Goal: Information Seeking & Learning: Learn about a topic

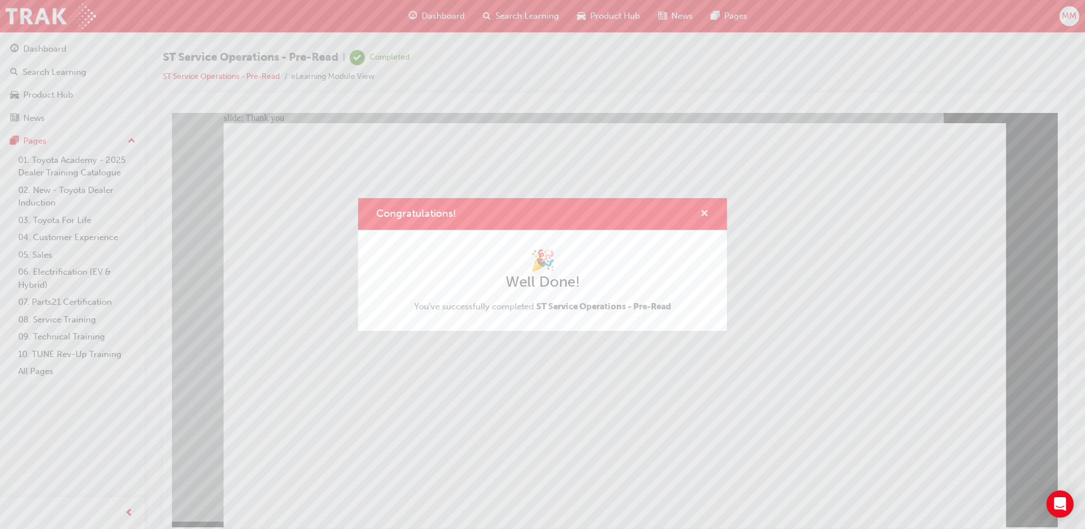
click at [702, 210] on span "cross-icon" at bounding box center [704, 214] width 9 height 10
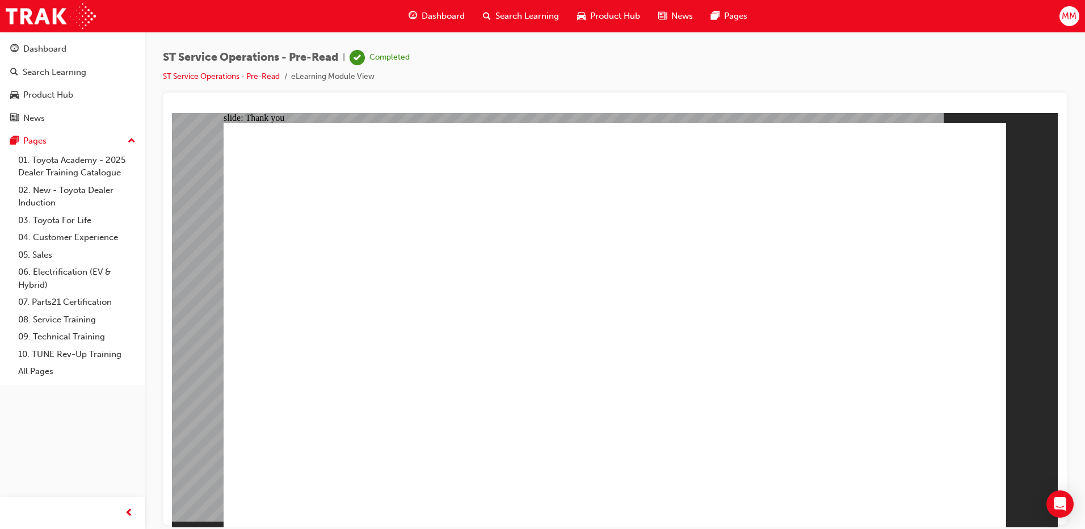
click at [241, 74] on link "ST Service Operations - Pre-Read" at bounding box center [221, 76] width 117 height 10
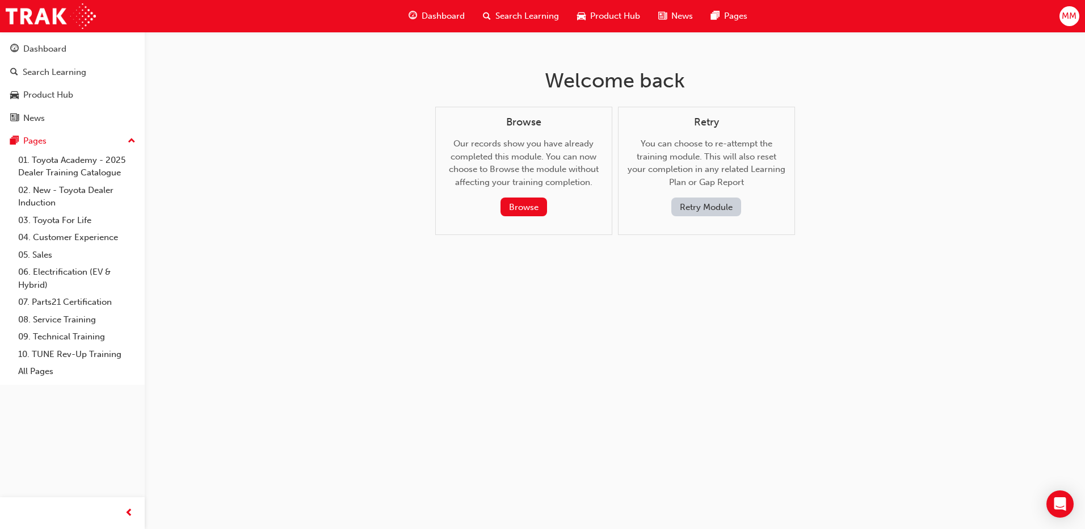
click at [867, 155] on div "Welcome back Browse Our records show you have already completed this module. Yo…" at bounding box center [542, 264] width 1085 height 529
click at [434, 10] on span "Dashboard" at bounding box center [442, 16] width 43 height 13
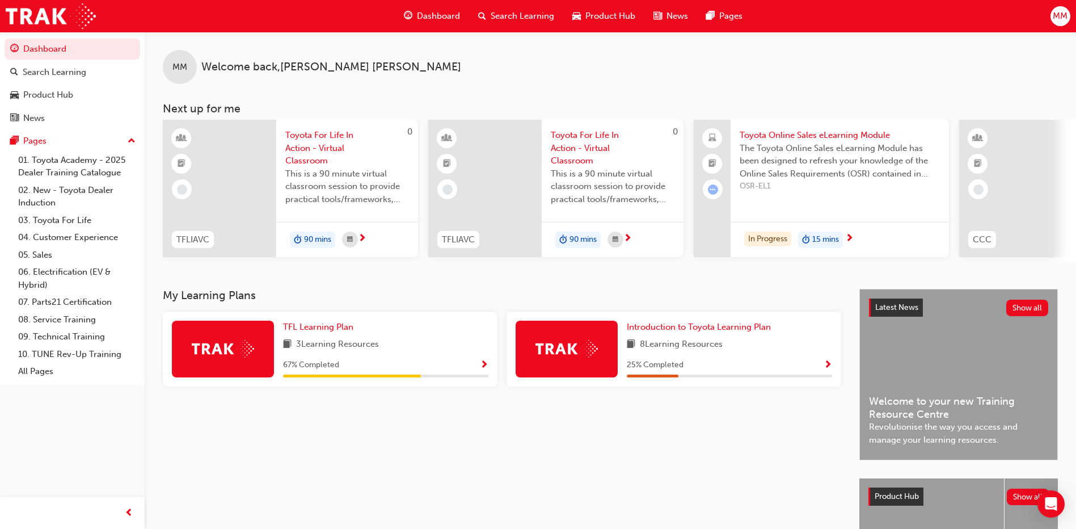
scroll to position [149, 0]
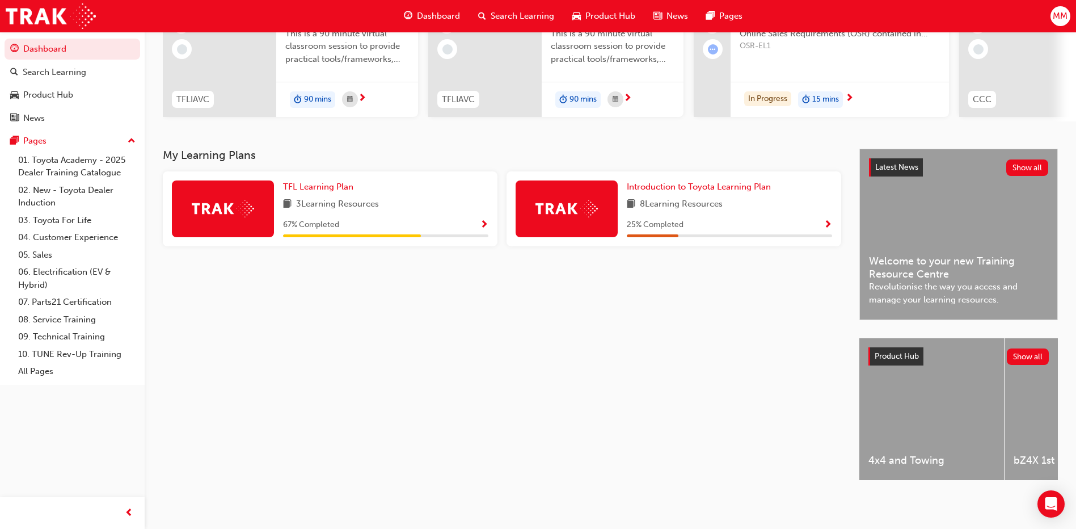
click at [777, 197] on div "8 Learning Resources" at bounding box center [729, 204] width 205 height 14
click at [824, 220] on span "Show Progress" at bounding box center [828, 225] width 9 height 10
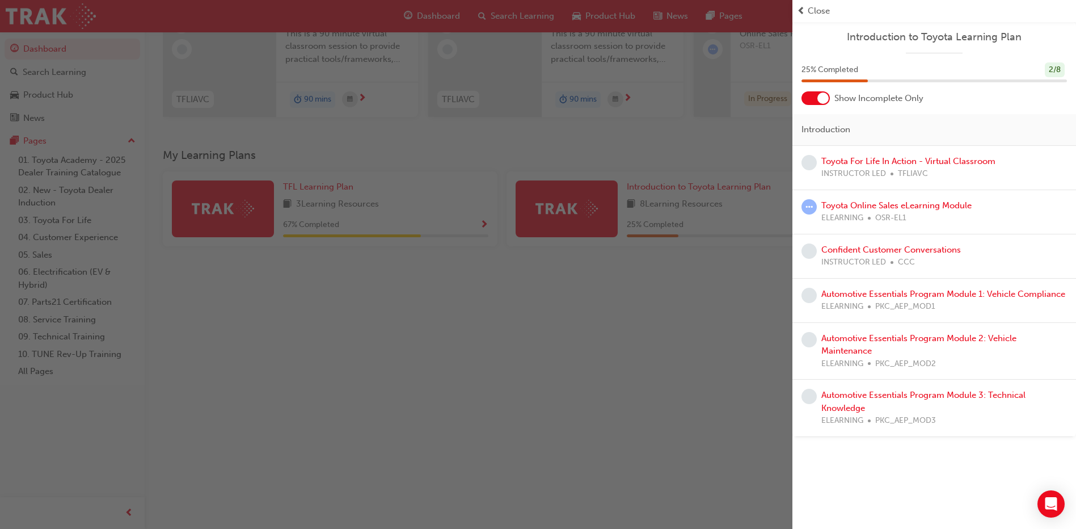
click at [519, 370] on div "button" at bounding box center [396, 264] width 792 height 529
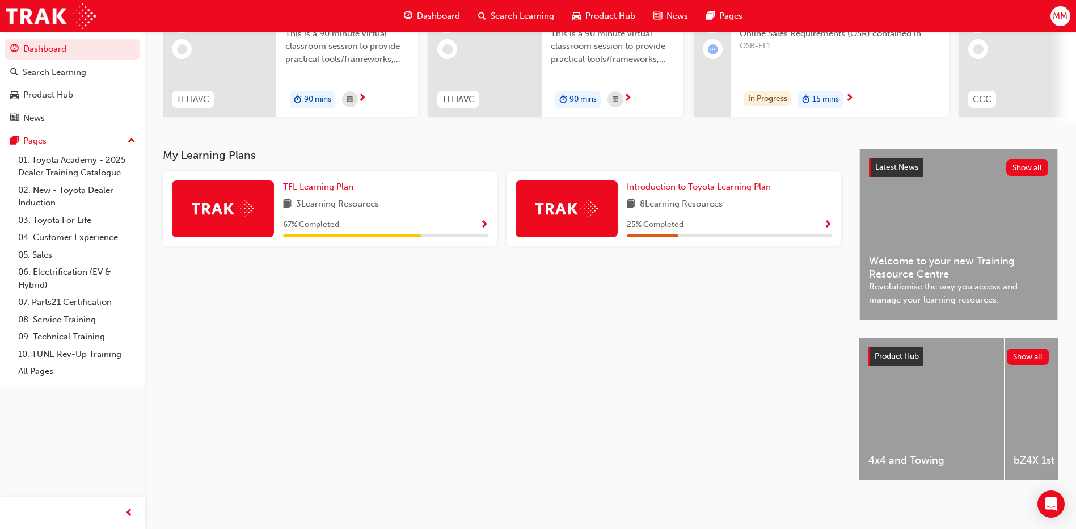
click at [580, 214] on div at bounding box center [567, 208] width 102 height 57
click at [580, 215] on div at bounding box center [567, 208] width 102 height 57
drag, startPoint x: 580, startPoint y: 215, endPoint x: 672, endPoint y: 197, distance: 94.2
click at [672, 197] on span "8 Learning Resources" at bounding box center [681, 204] width 83 height 14
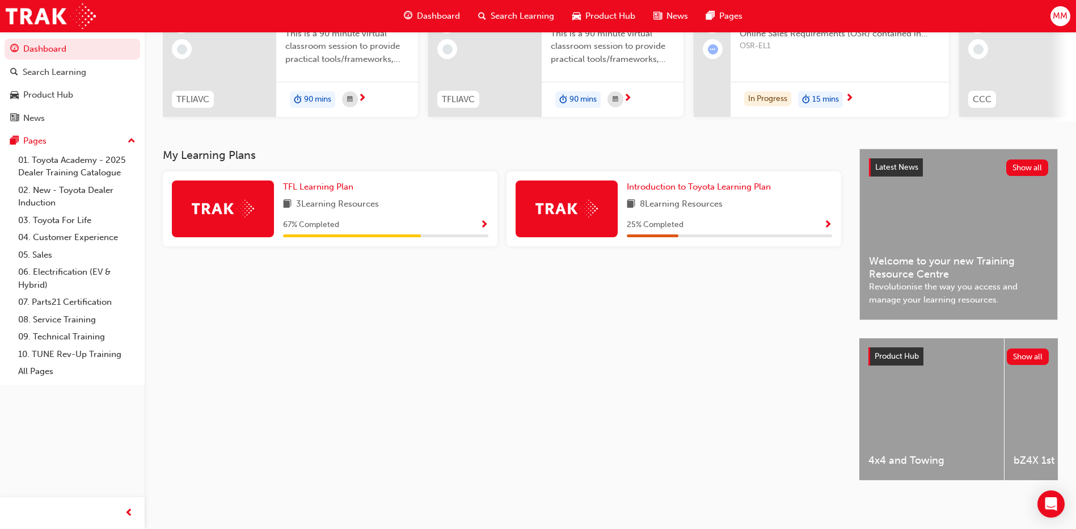
drag, startPoint x: 672, startPoint y: 197, endPoint x: 715, endPoint y: 205, distance: 43.8
click at [715, 205] on span "8 Learning Resources" at bounding box center [681, 204] width 83 height 14
click at [718, 206] on span "8 Learning Resources" at bounding box center [681, 204] width 83 height 14
drag, startPoint x: 718, startPoint y: 206, endPoint x: 646, endPoint y: 180, distance: 75.9
click at [646, 182] on span "Introduction to Toyota Learning Plan" at bounding box center [699, 187] width 144 height 10
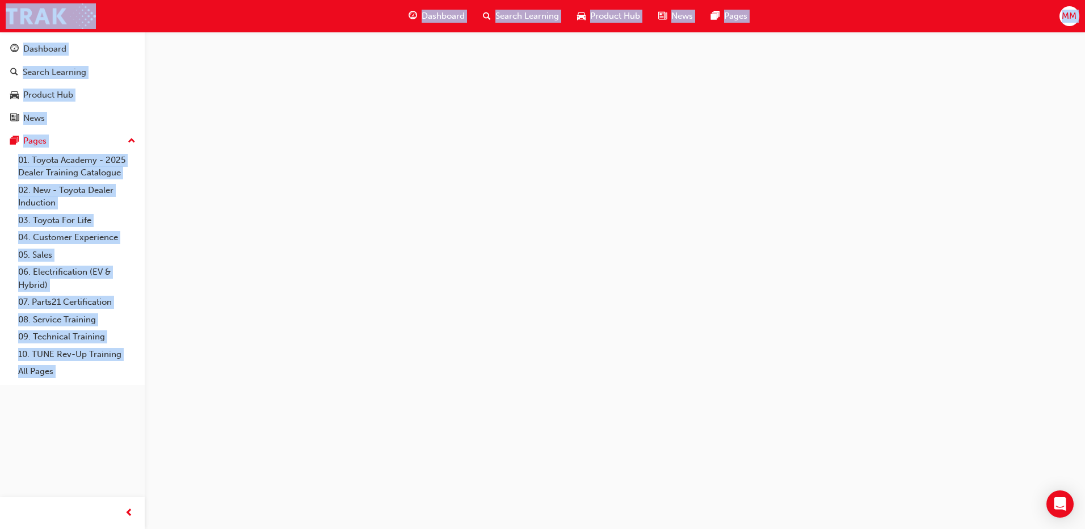
click at [644, 182] on div at bounding box center [542, 264] width 1085 height 529
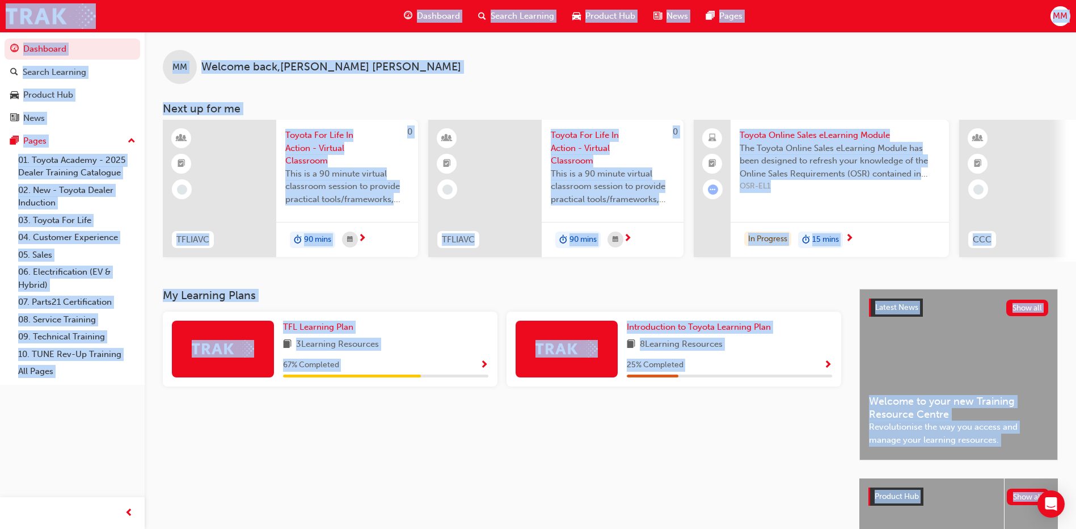
click at [513, 24] on div "Search Learning" at bounding box center [516, 16] width 94 height 23
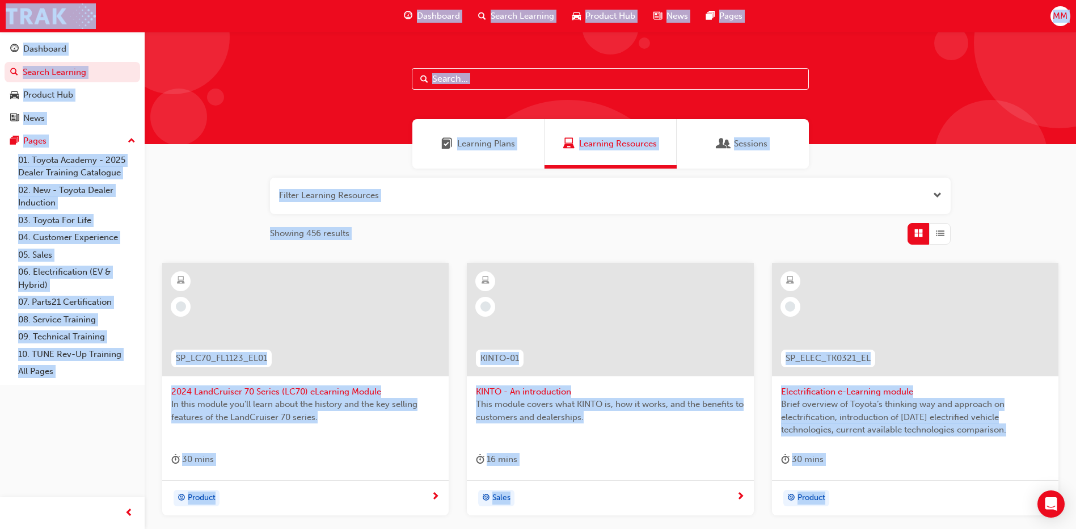
click at [475, 150] on span "Learning Plans" at bounding box center [486, 143] width 58 height 13
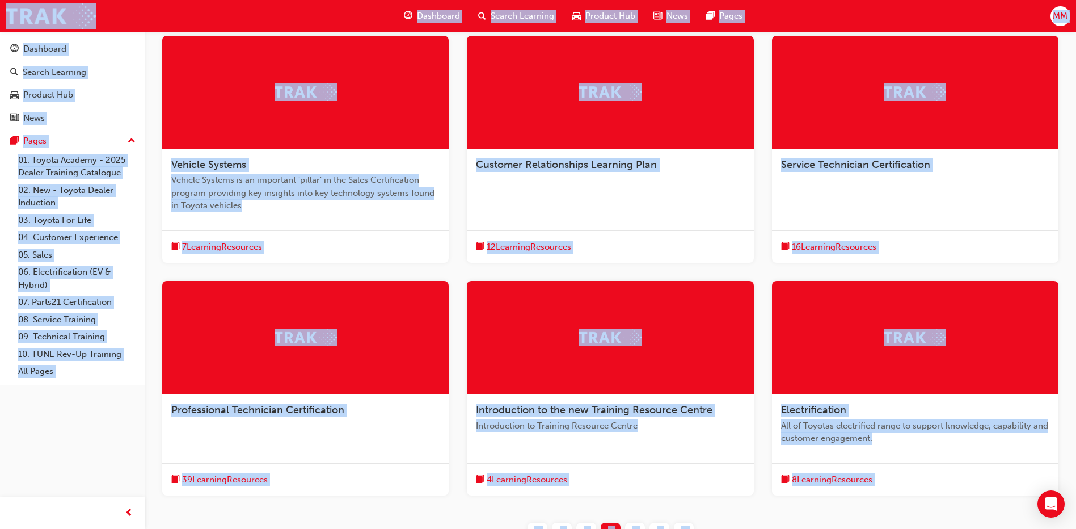
scroll to position [284, 0]
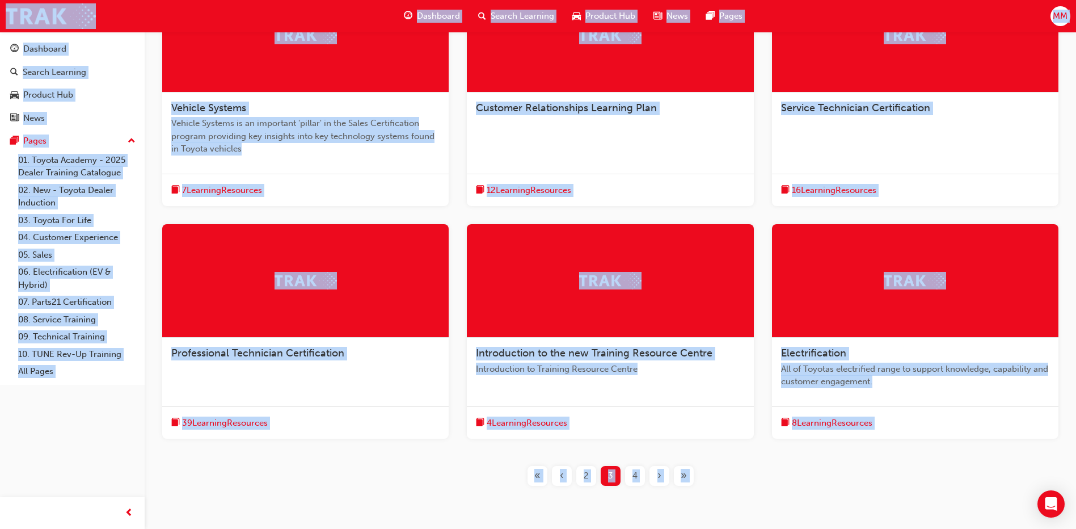
click at [931, 186] on div "16 Learning Resources" at bounding box center [915, 190] width 286 height 33
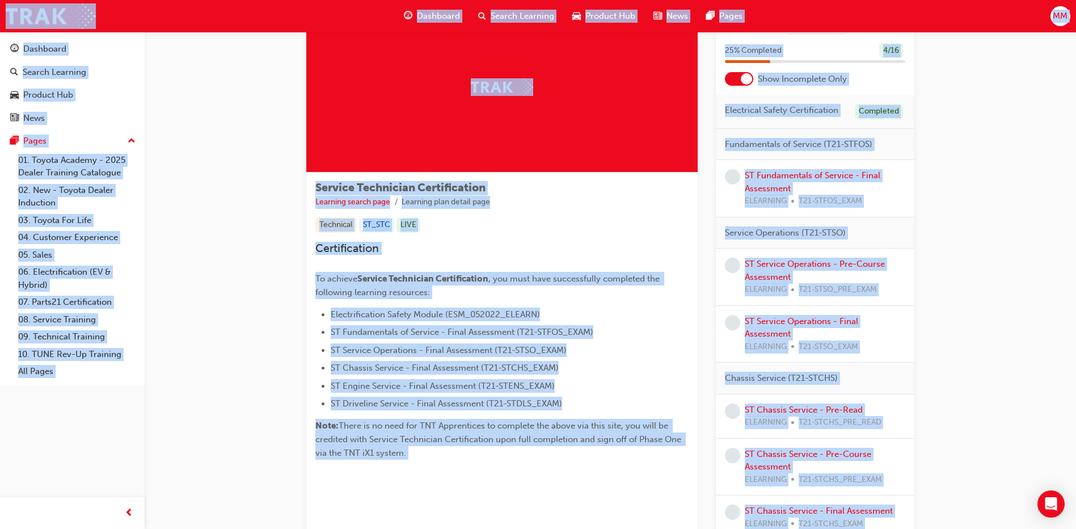
scroll to position [113, 0]
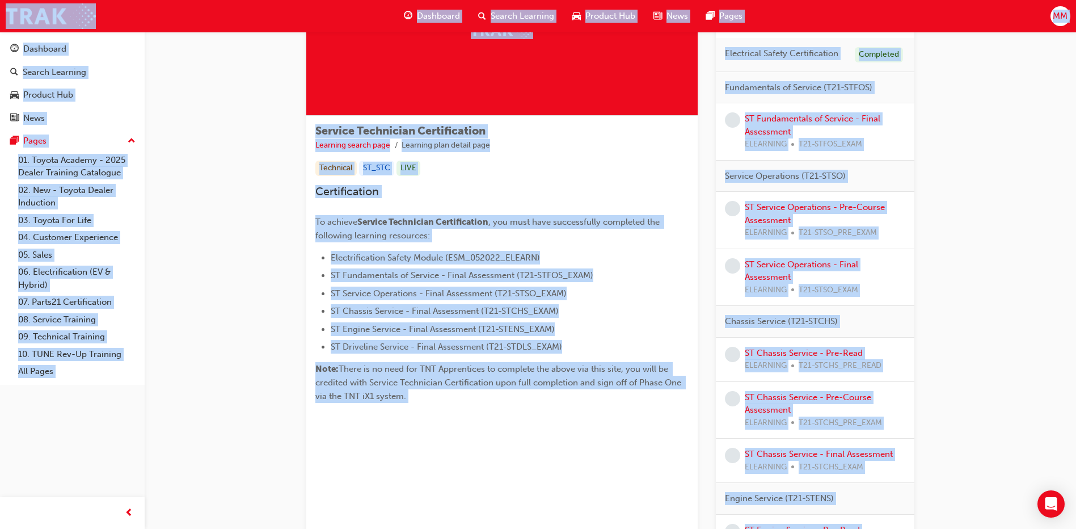
click at [1059, 19] on span "MM" at bounding box center [1060, 16] width 15 height 13
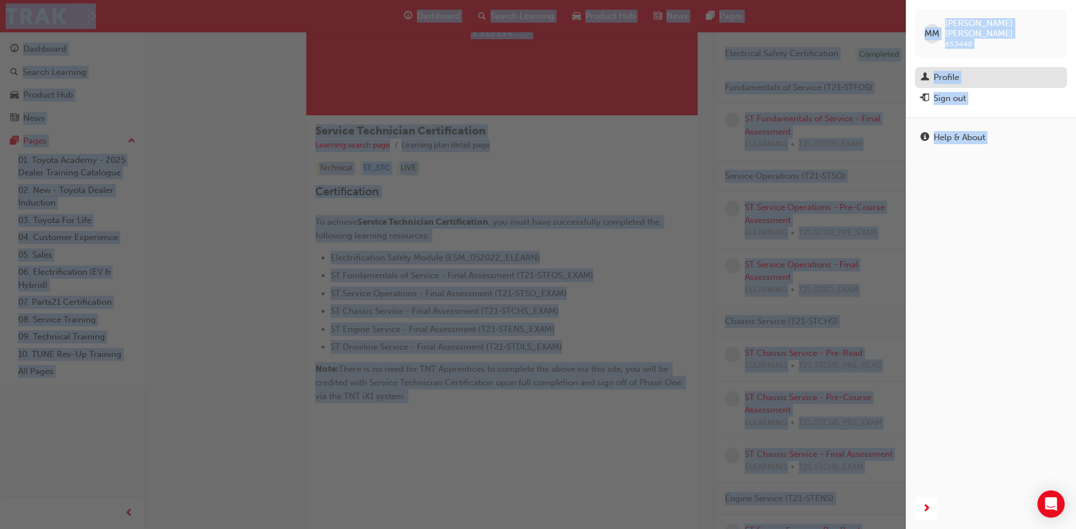
click at [937, 71] on div "Profile" at bounding box center [947, 77] width 26 height 13
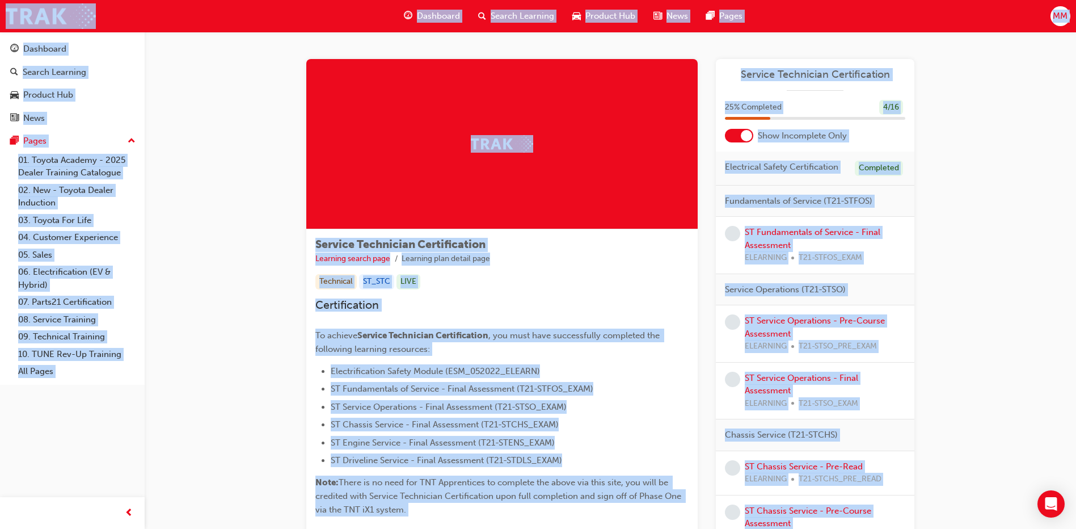
scroll to position [57, 0]
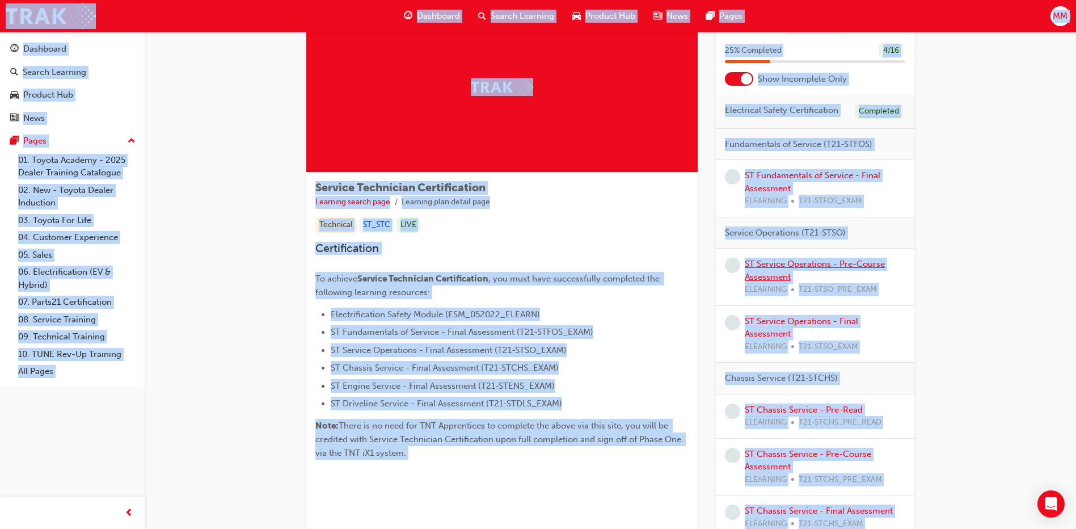
click at [760, 276] on link "ST Service Operations - Pre-Course Assessment" at bounding box center [815, 270] width 140 height 23
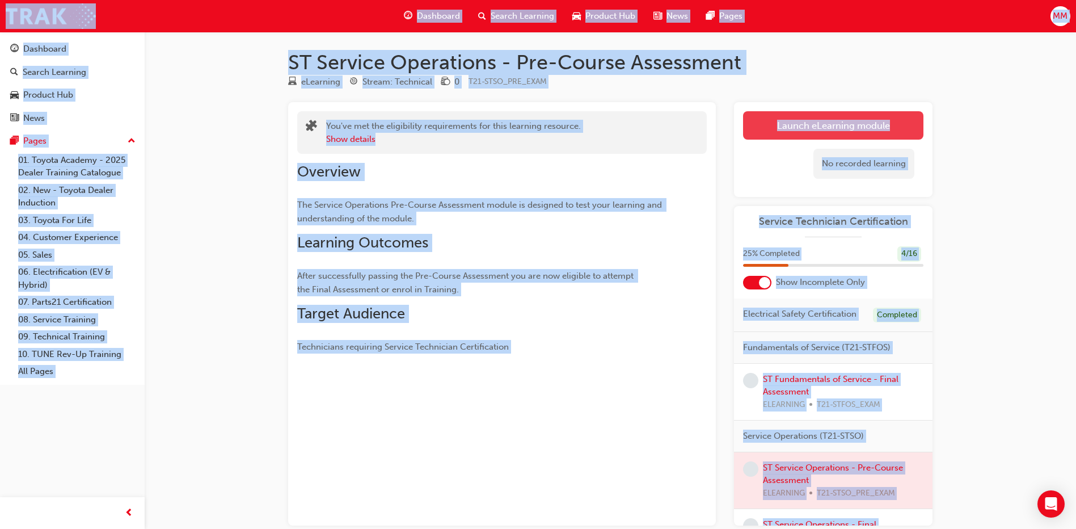
click at [810, 129] on link "Launch eLearning module" at bounding box center [833, 125] width 180 height 28
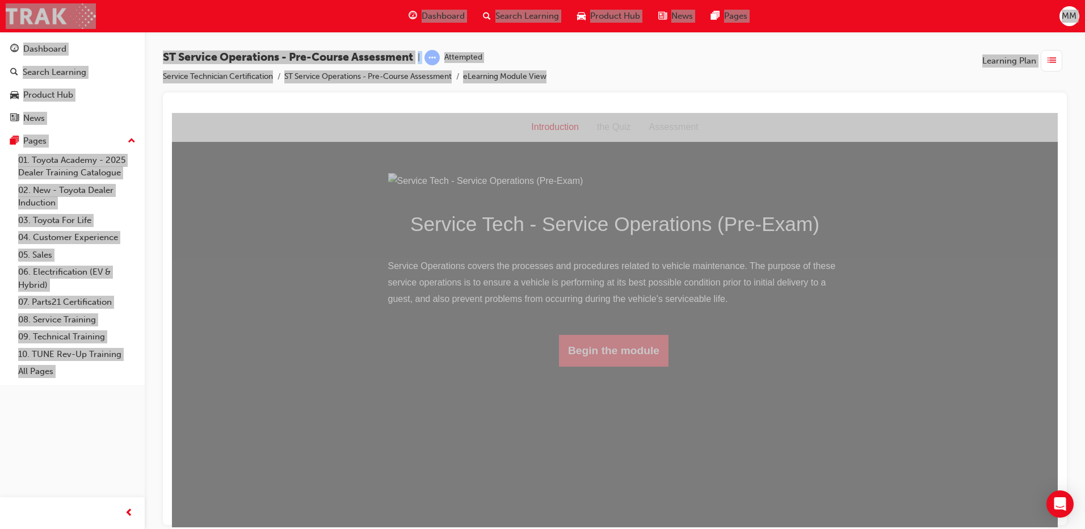
click at [621, 366] on button "Begin the module" at bounding box center [613, 350] width 109 height 32
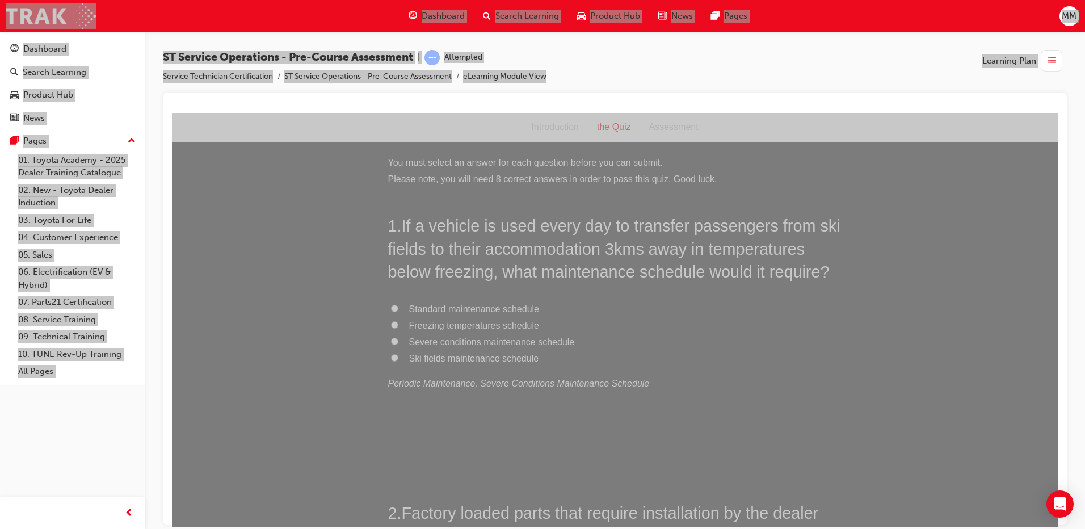
click at [391, 341] on input "Severe conditions maintenance schedule" at bounding box center [394, 340] width 7 height 7
radio input "true"
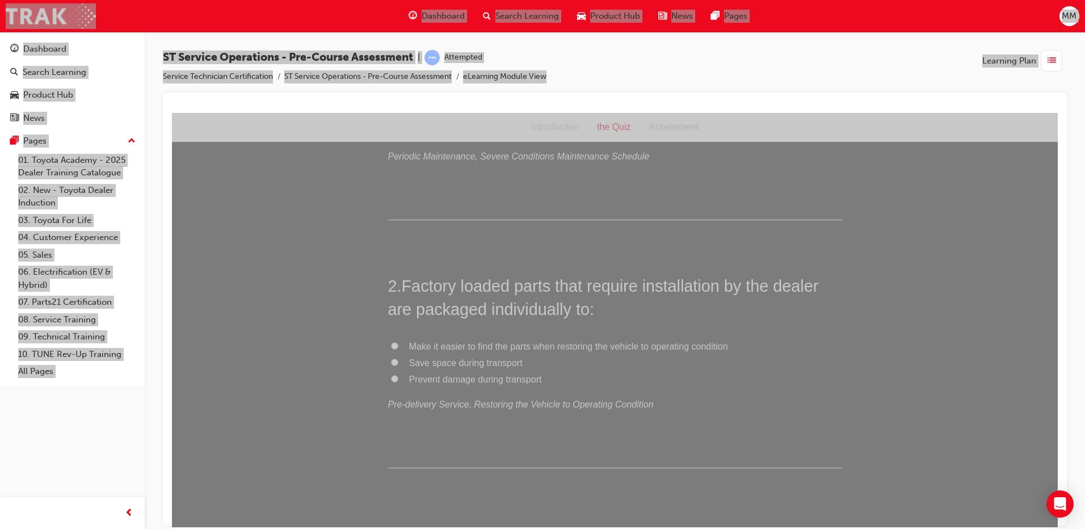
scroll to position [284, 0]
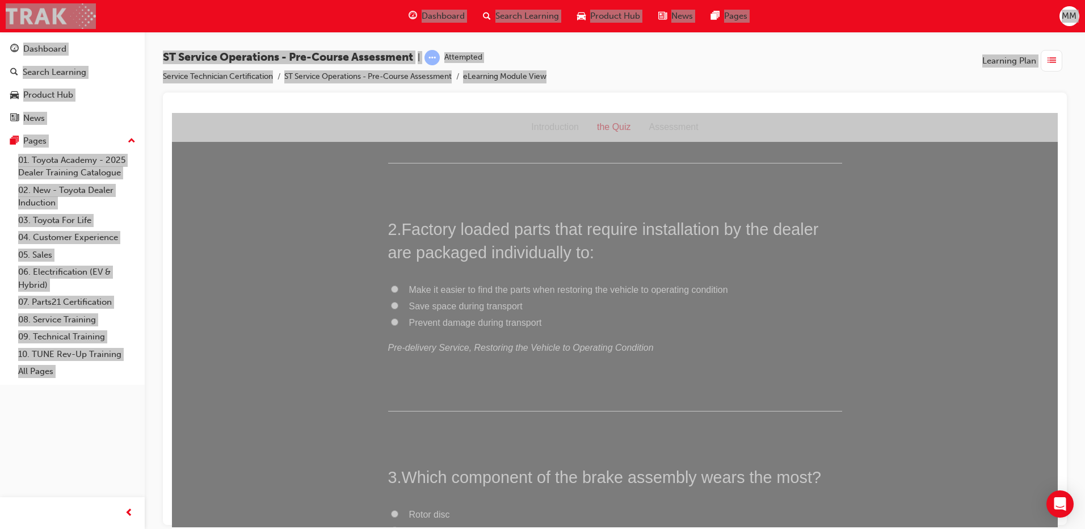
click at [391, 320] on input "Prevent damage during transport" at bounding box center [394, 321] width 7 height 7
radio input "true"
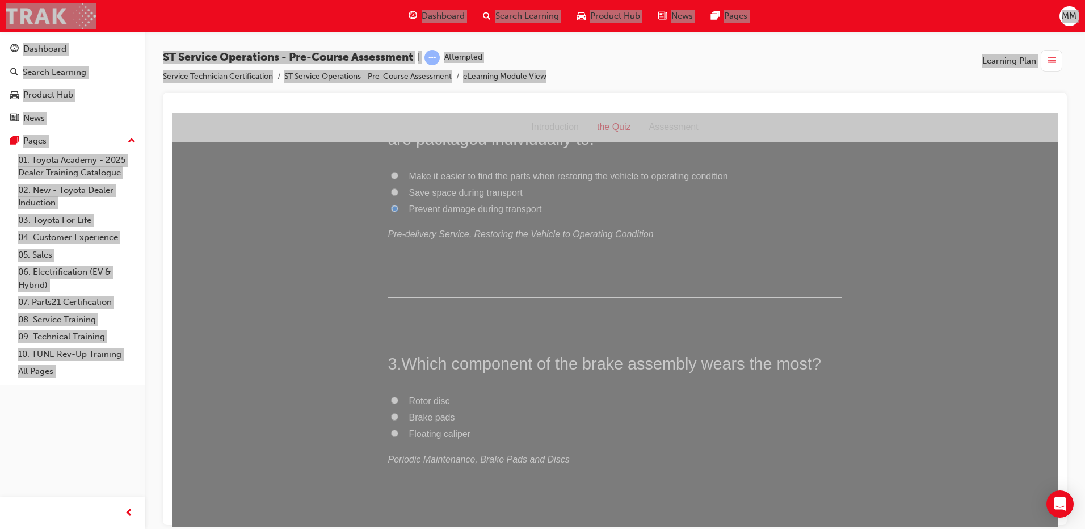
scroll to position [454, 0]
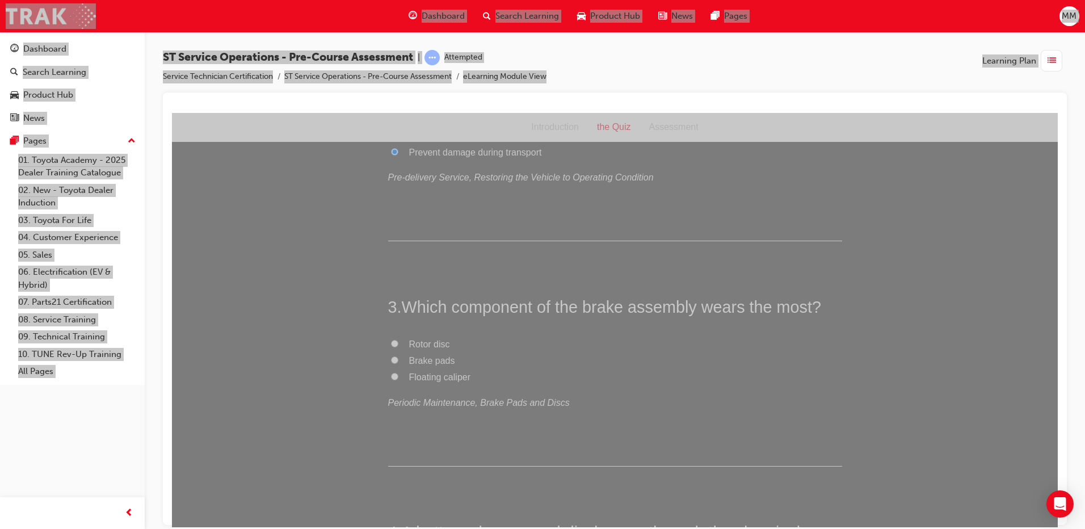
click at [391, 356] on input "Brake pads" at bounding box center [394, 359] width 7 height 7
radio input "true"
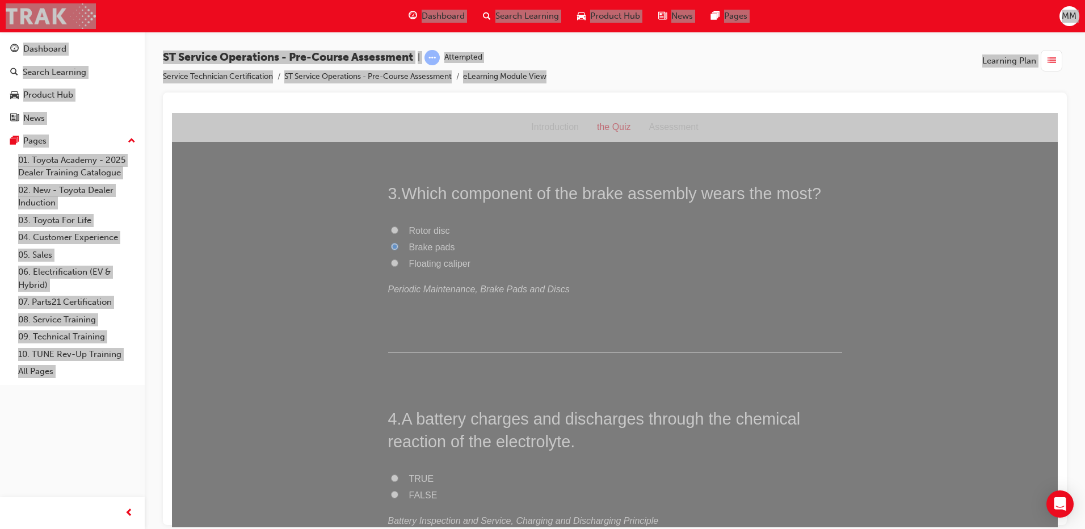
scroll to position [681, 0]
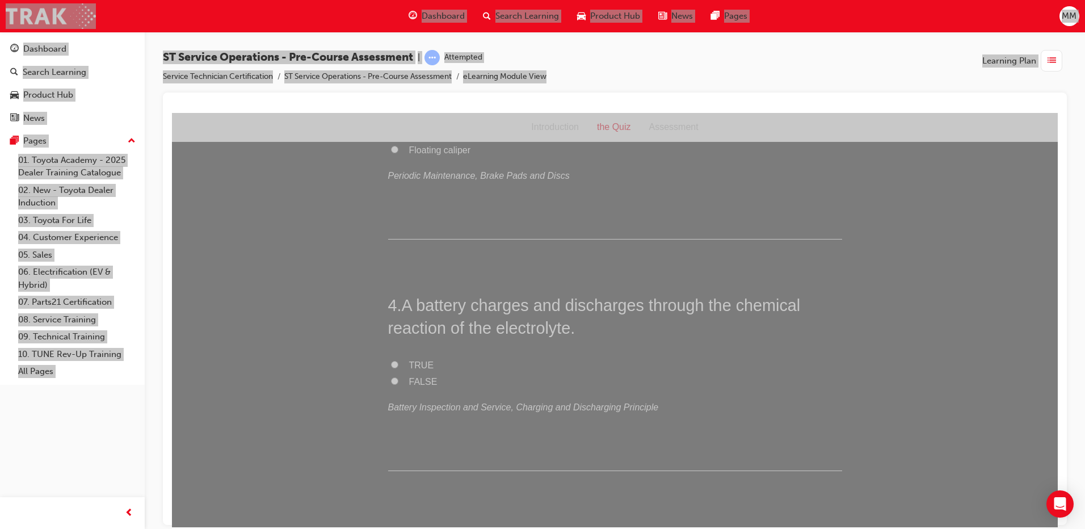
click at [391, 366] on input "TRUE" at bounding box center [394, 363] width 7 height 7
radio input "true"
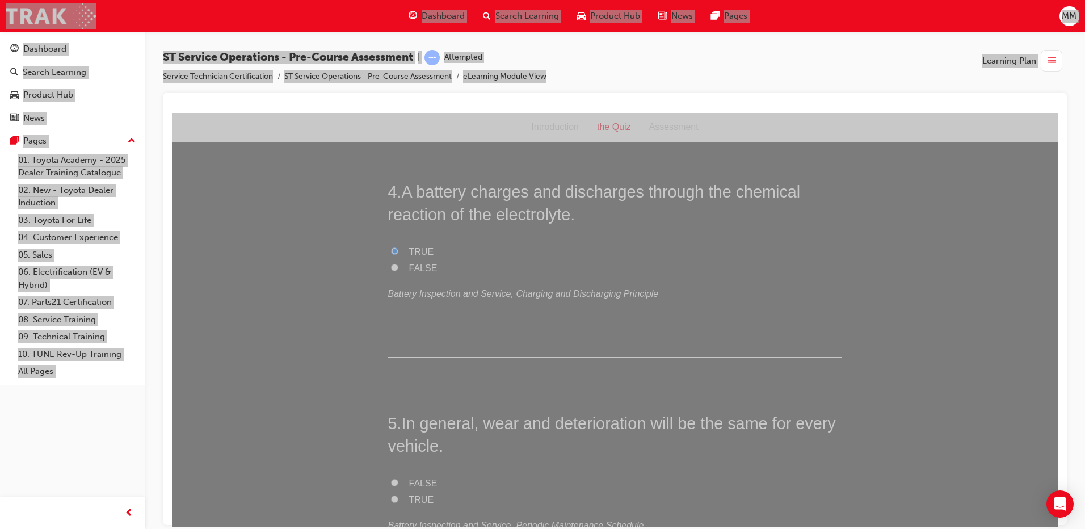
scroll to position [908, 0]
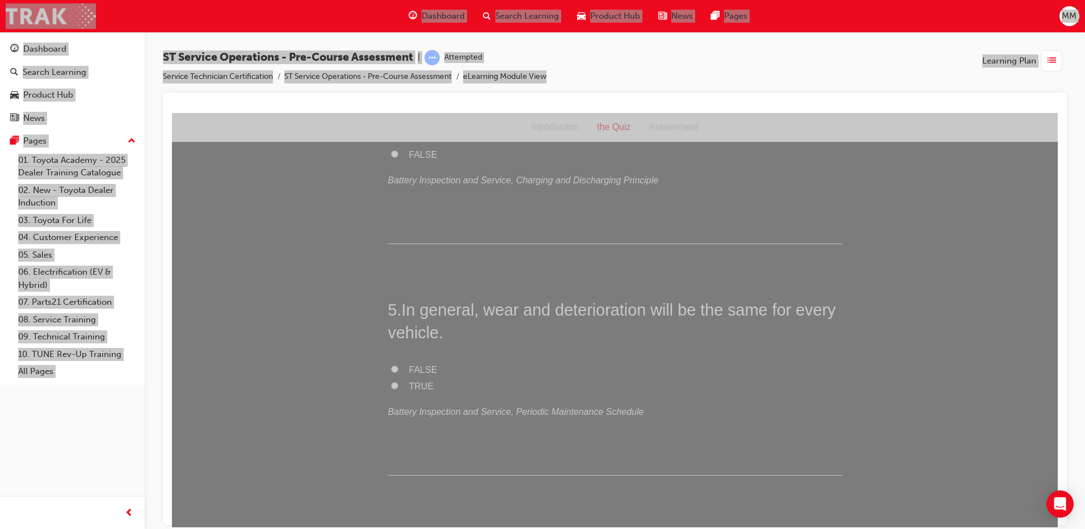
click at [389, 363] on label "FALSE" at bounding box center [615, 369] width 454 height 16
click at [391, 365] on input "FALSE" at bounding box center [394, 368] width 7 height 7
radio input "true"
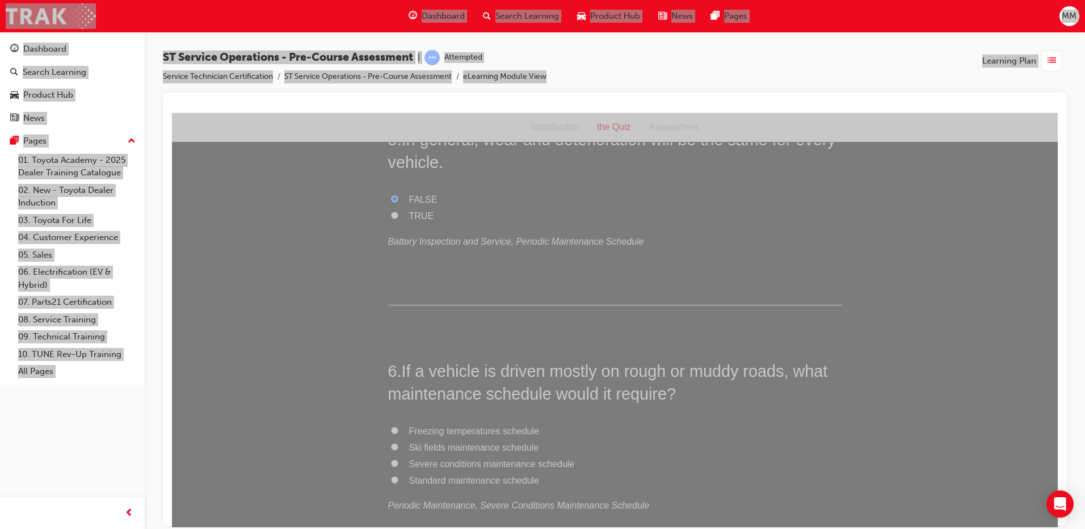
scroll to position [1134, 0]
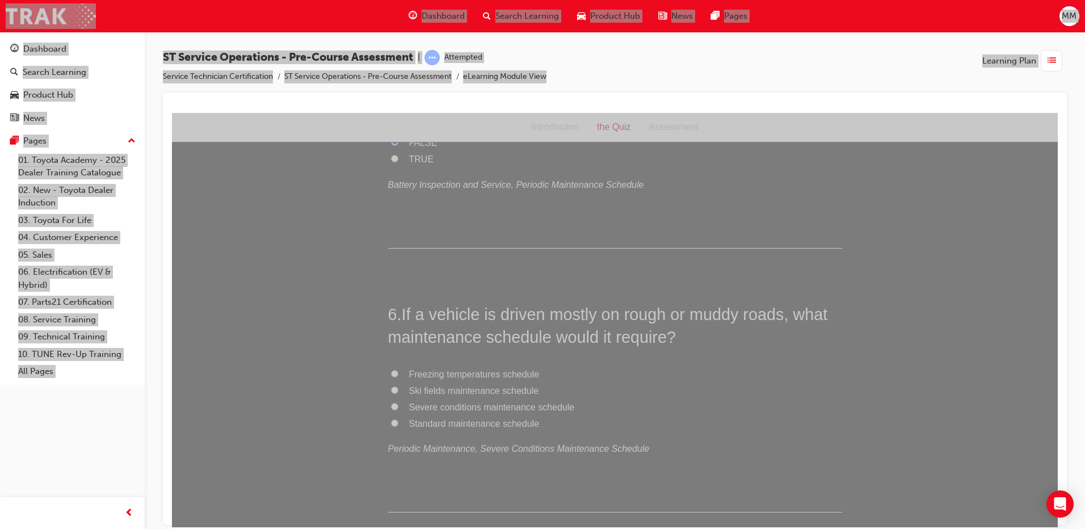
click at [391, 403] on input "Severe conditions maintenance schedule" at bounding box center [394, 405] width 7 height 7
radio input "true"
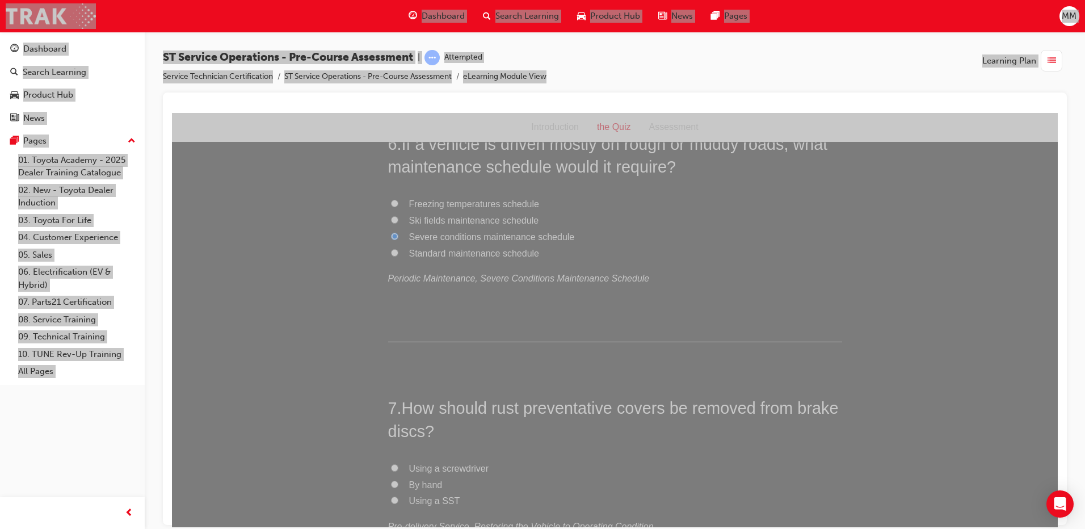
scroll to position [1418, 0]
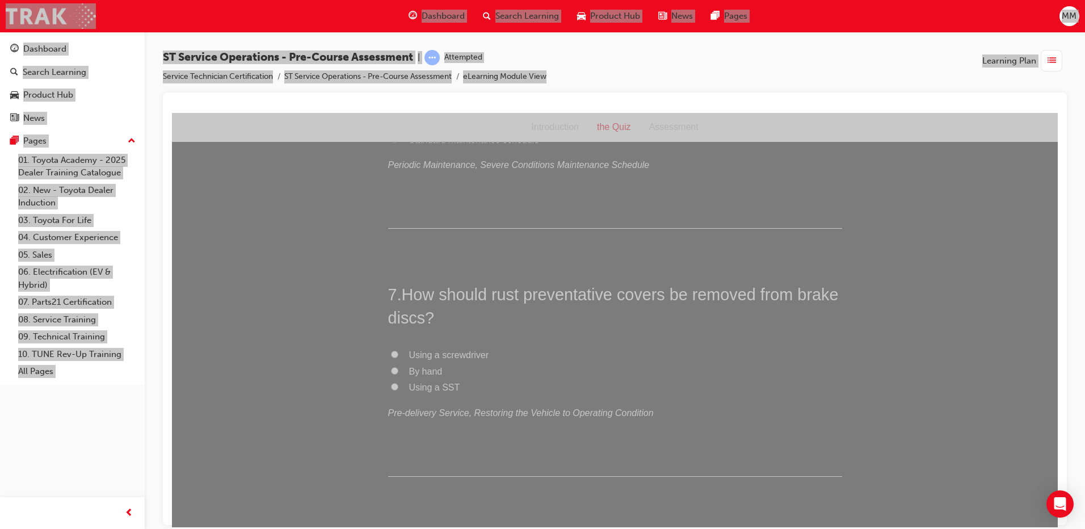
click at [391, 368] on input "By hand" at bounding box center [394, 369] width 7 height 7
radio input "true"
click at [391, 384] on input "Using a SST" at bounding box center [394, 385] width 7 height 7
radio input "true"
click at [391, 370] on input "By hand" at bounding box center [394, 369] width 7 height 7
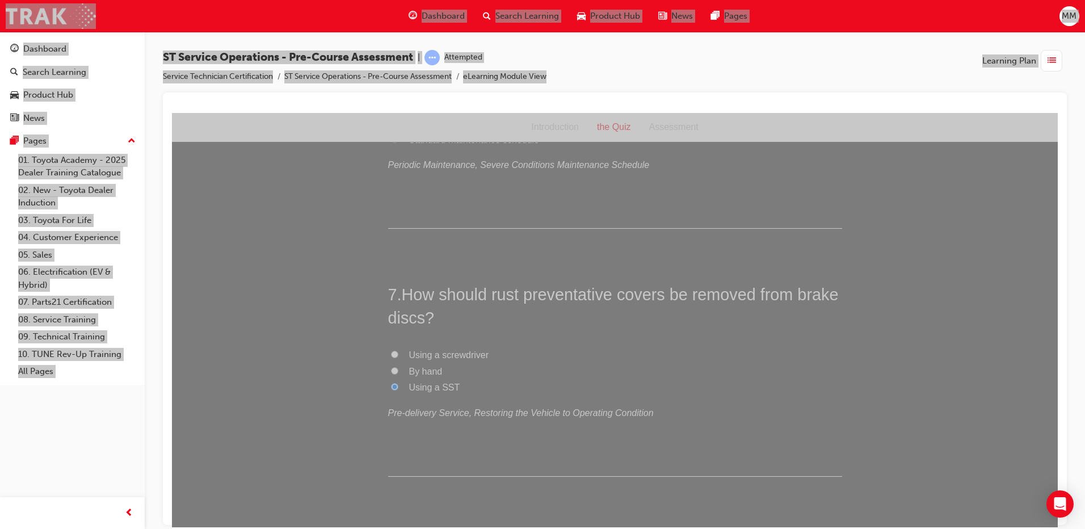
radio input "true"
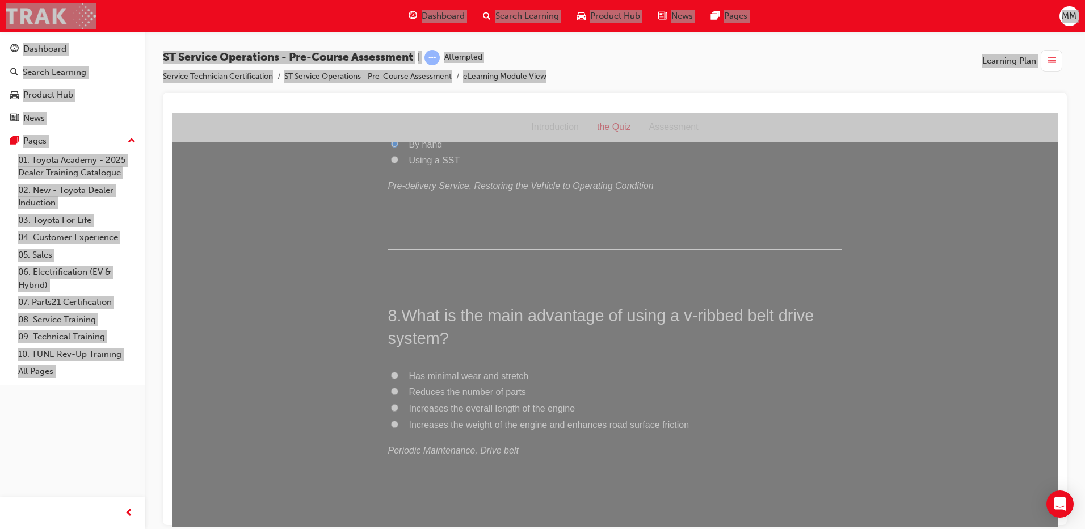
scroll to position [1702, 0]
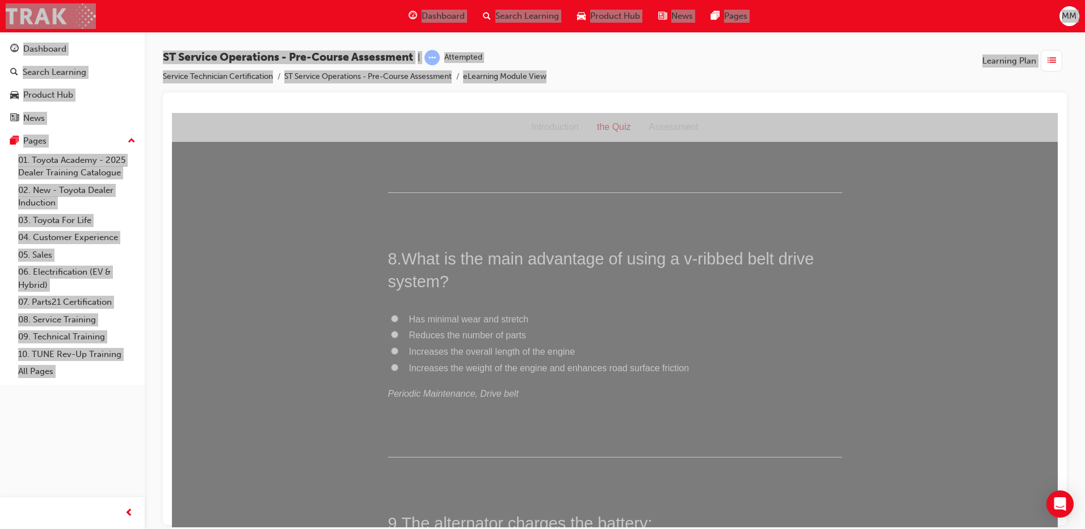
click at [391, 317] on input "Has minimal wear and stretch" at bounding box center [394, 317] width 7 height 7
radio input "true"
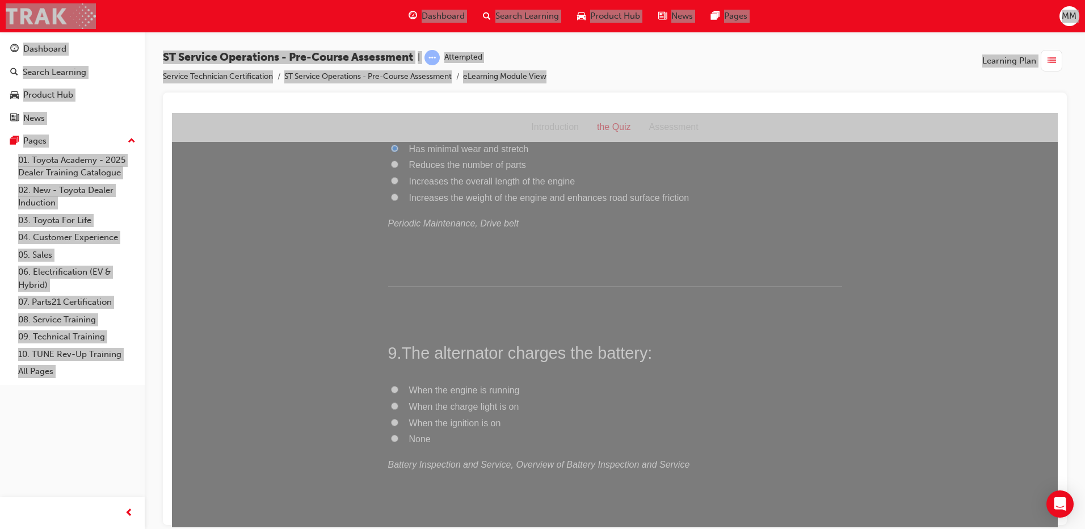
click at [391, 390] on input "When the engine is running" at bounding box center [394, 388] width 7 height 7
radio input "true"
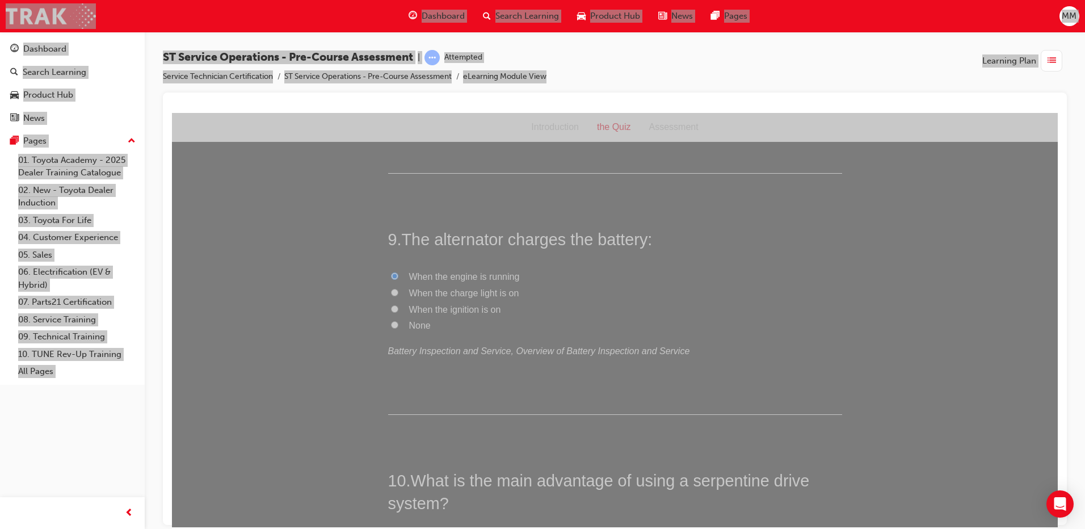
scroll to position [2155, 0]
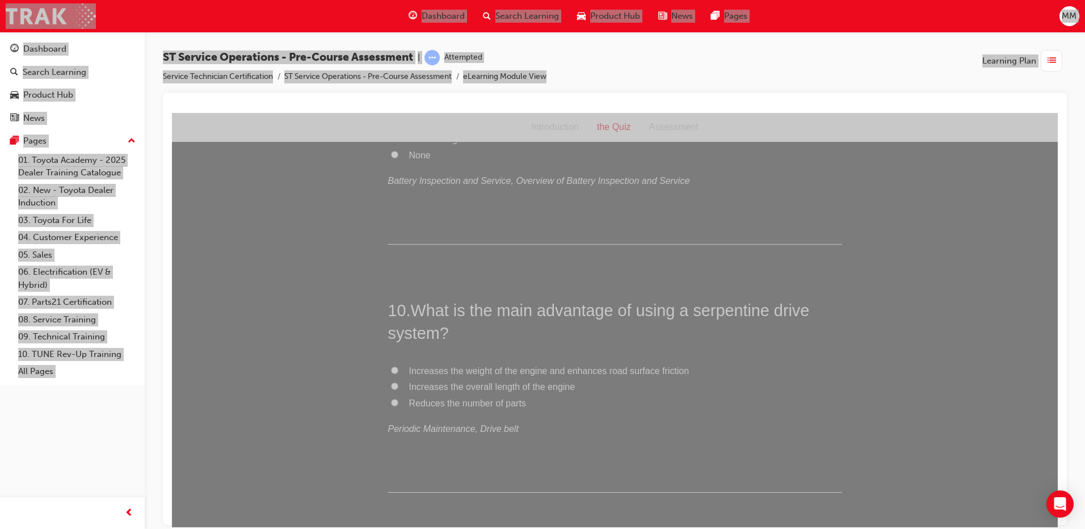
click at [391, 401] on input "Reduces the number of parts" at bounding box center [394, 401] width 7 height 7
radio input "true"
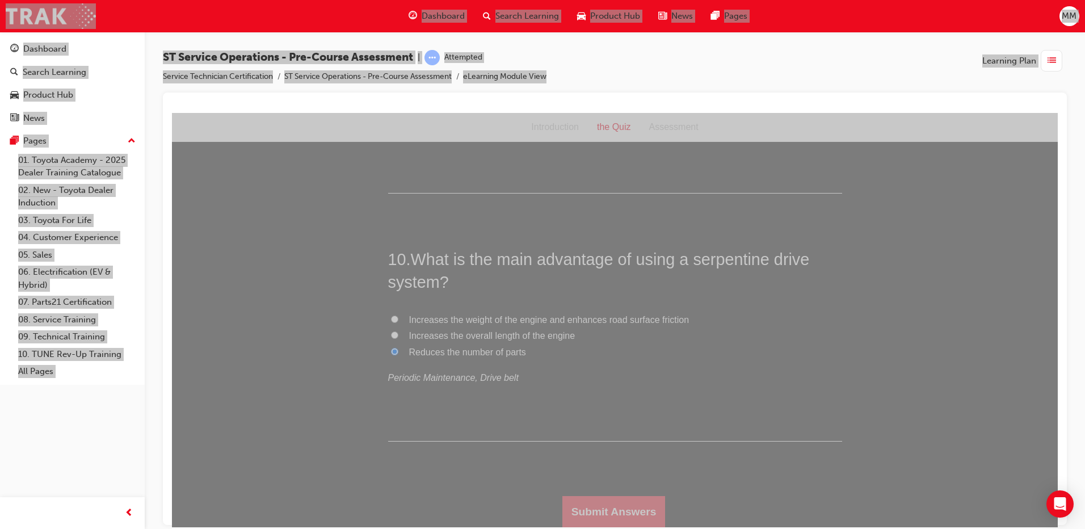
click at [625, 514] on button "Submit Answers" at bounding box center [613, 511] width 103 height 32
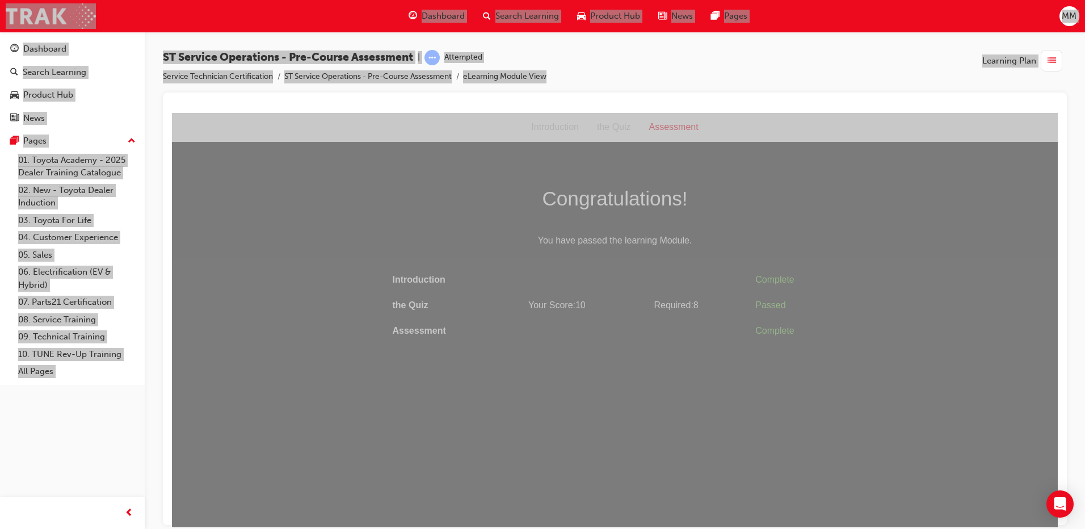
scroll to position [0, 0]
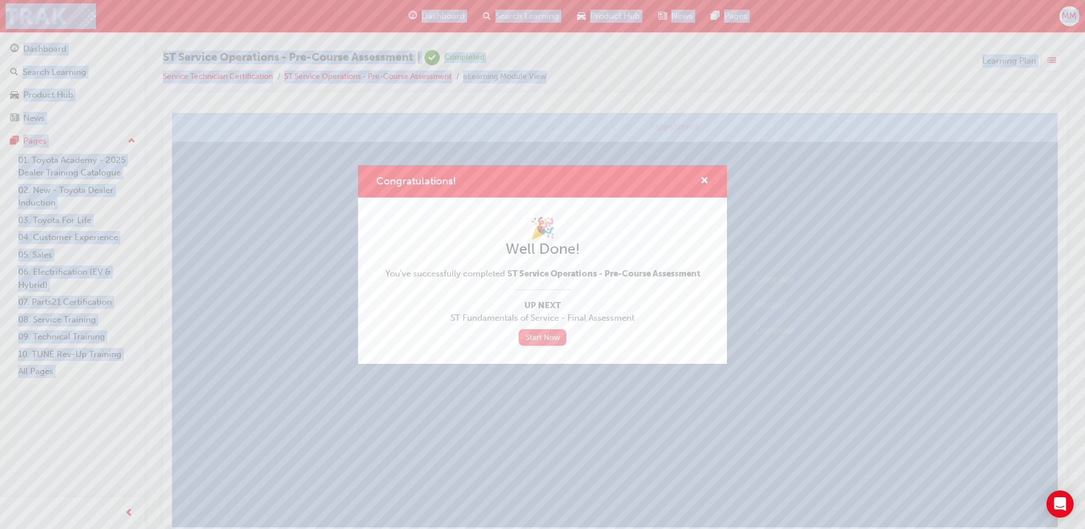
click at [542, 332] on link "Start Now" at bounding box center [542, 337] width 48 height 16
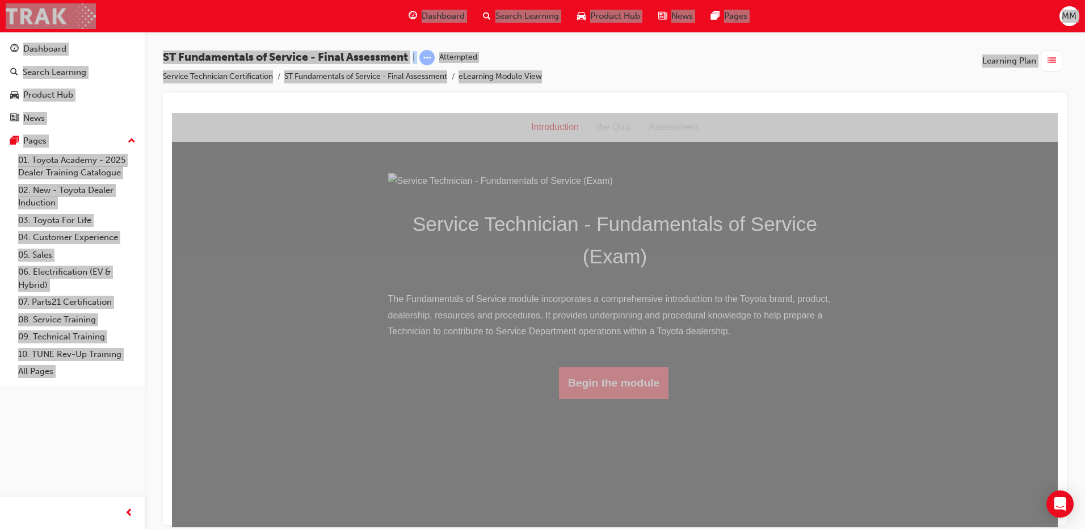
click at [641, 398] on button "Begin the module" at bounding box center [613, 382] width 109 height 32
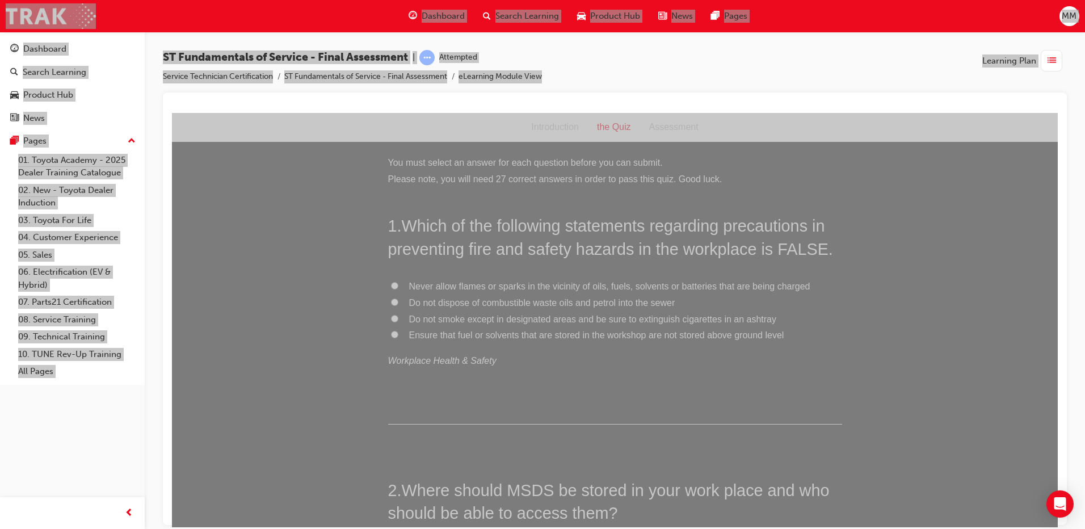
click at [391, 331] on input "Ensure that fuel or solvents that are stored in the workshop are not stored abo…" at bounding box center [394, 333] width 7 height 7
radio input "true"
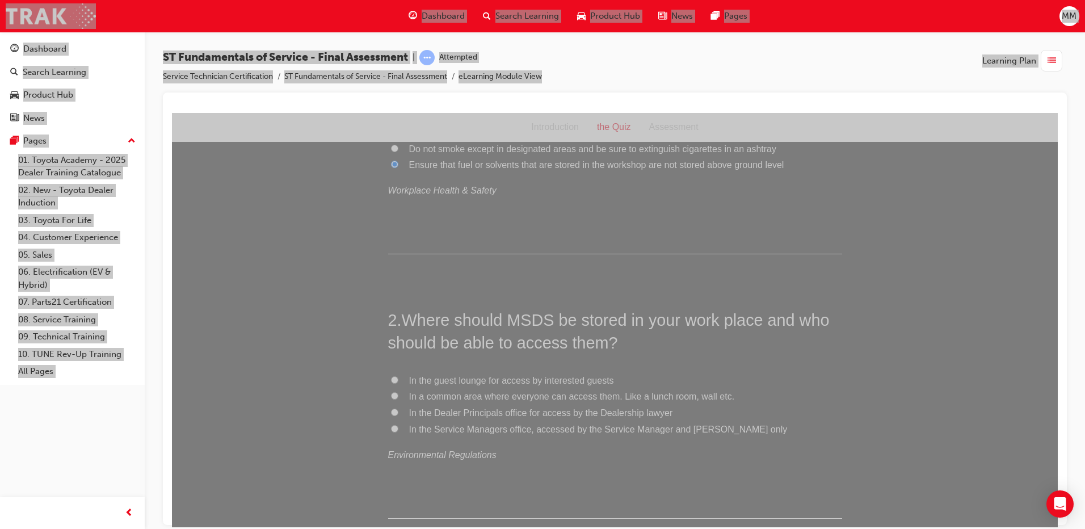
scroll to position [227, 0]
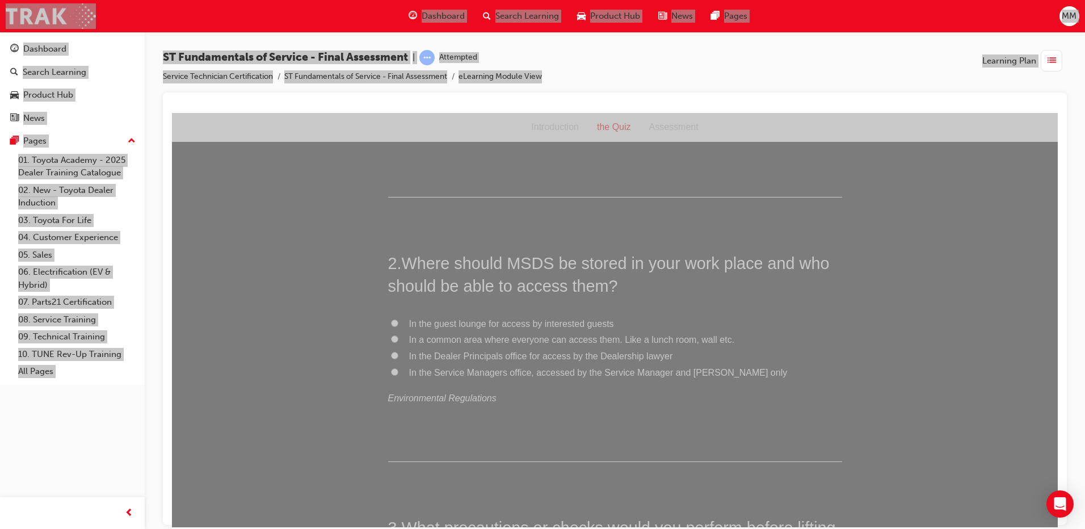
click at [391, 370] on input "In the Service Managers office, accessed by the Service Manager and [PERSON_NAM…" at bounding box center [394, 371] width 7 height 7
radio input "true"
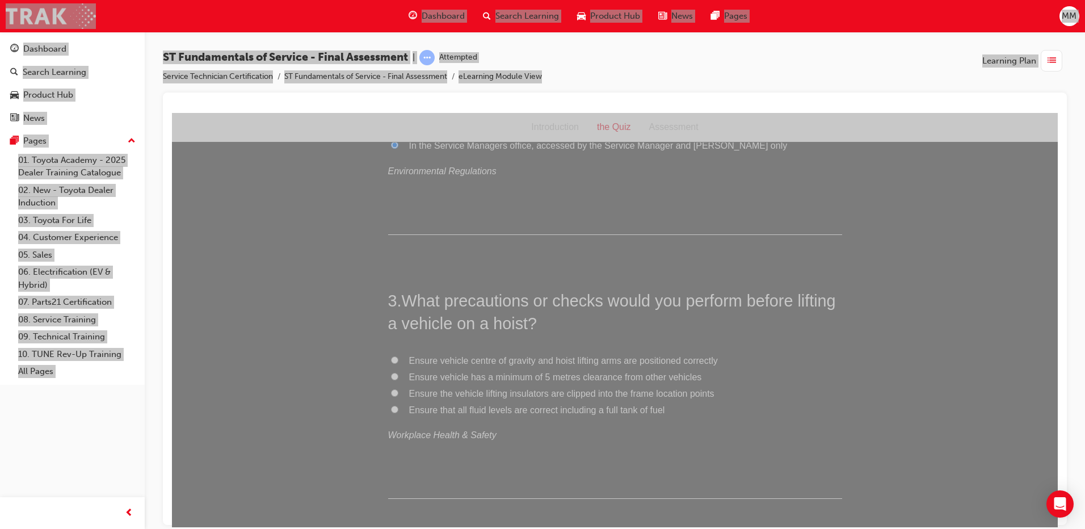
scroll to position [284, 0]
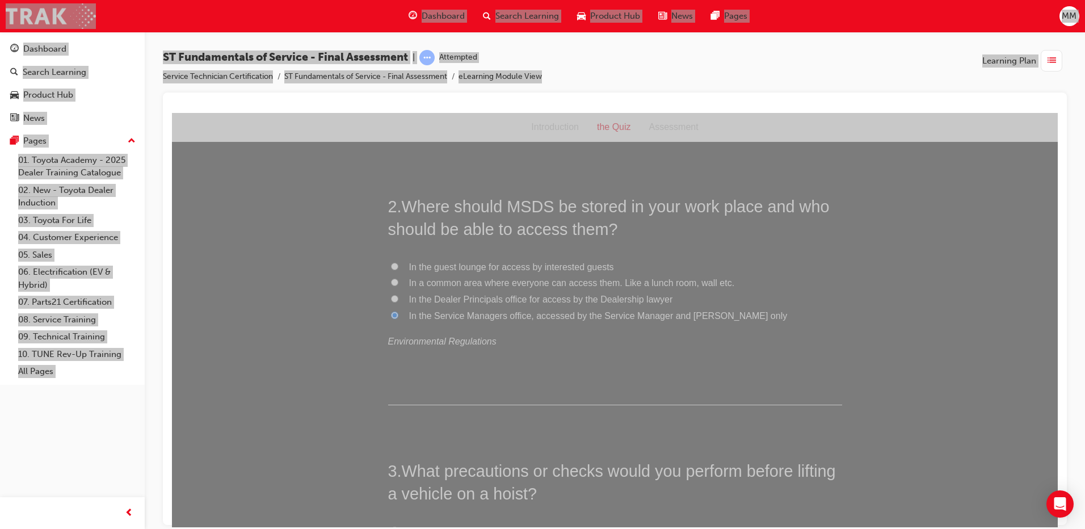
click at [391, 276] on label "In a common area where everyone can access them. Like a lunch room, wall etc." at bounding box center [615, 283] width 454 height 16
click at [391, 278] on input "In a common area where everyone can access them. Like a lunch room, wall etc." at bounding box center [394, 281] width 7 height 7
radio input "true"
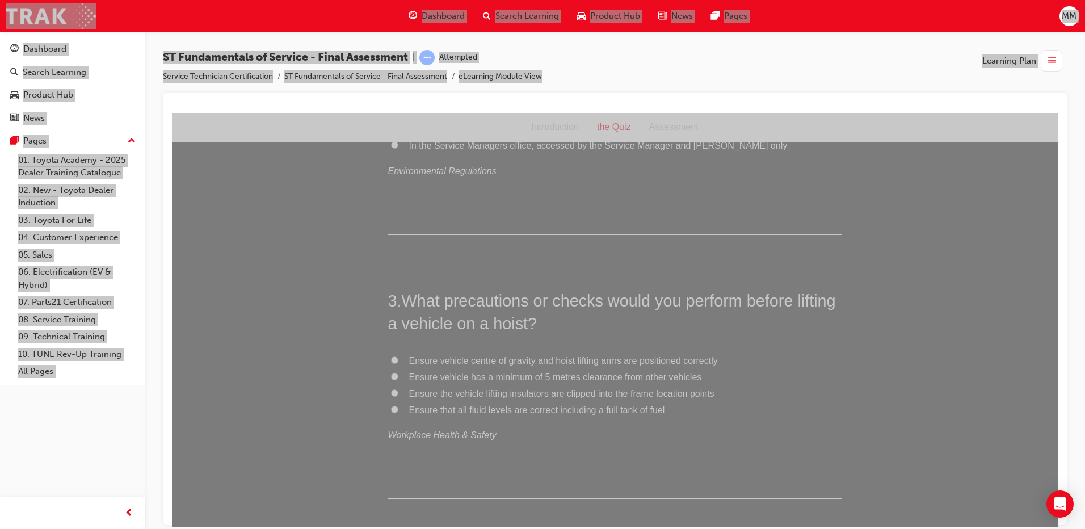
scroll to position [510, 0]
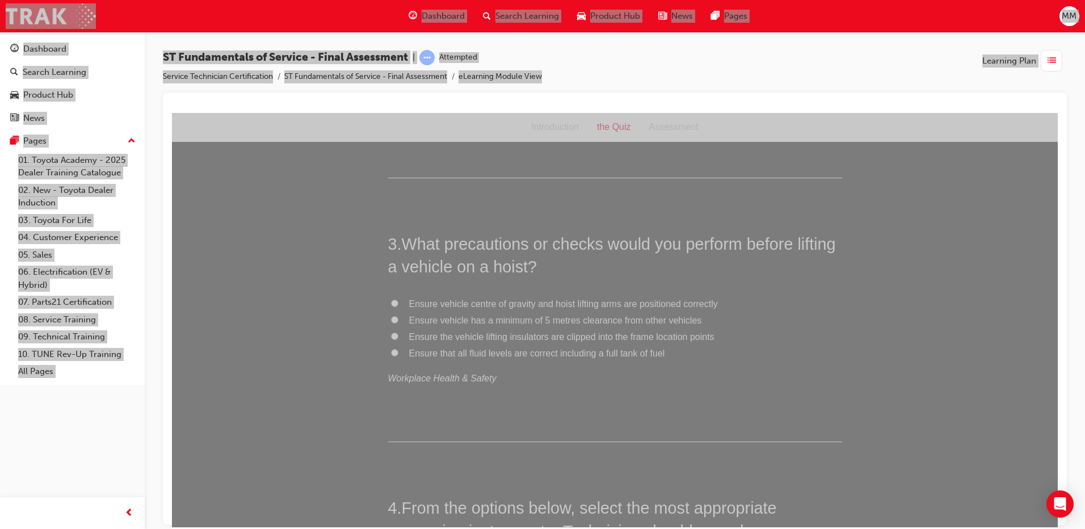
click at [391, 303] on input "Ensure vehicle centre of gravity and hoist lifting arms are positioned correctly" at bounding box center [394, 302] width 7 height 7
radio input "true"
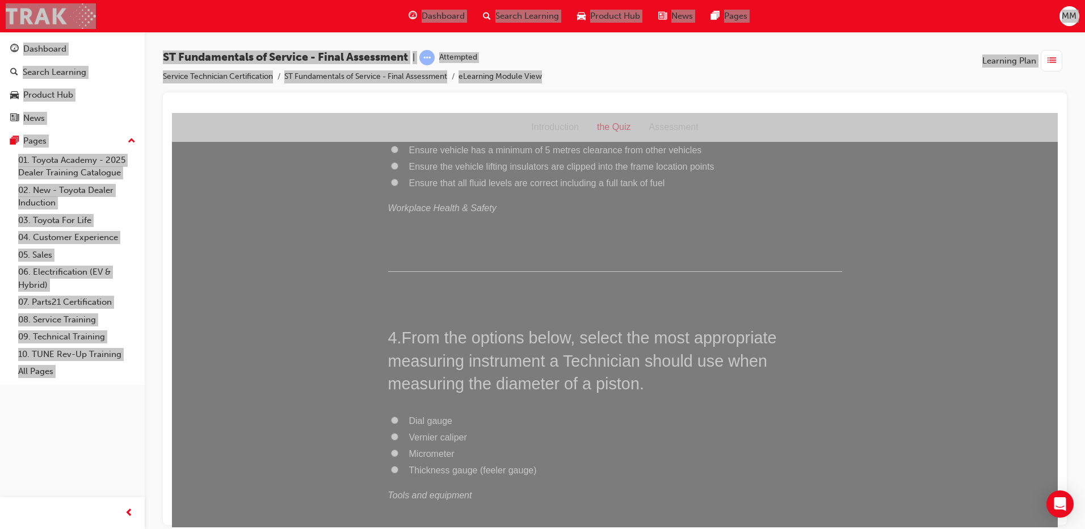
scroll to position [737, 0]
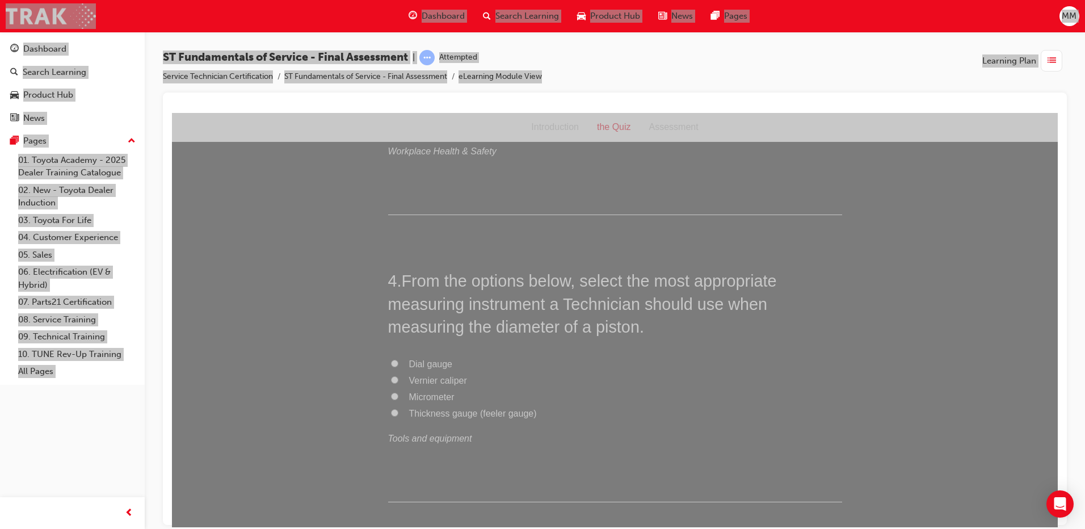
click at [391, 379] on input "Vernier caliper" at bounding box center [394, 378] width 7 height 7
radio input "true"
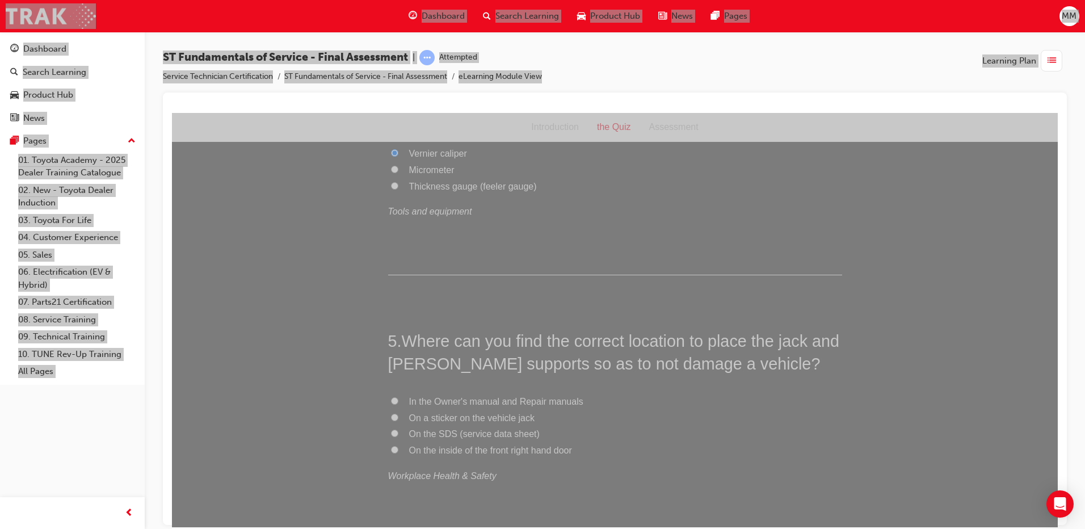
scroll to position [1021, 0]
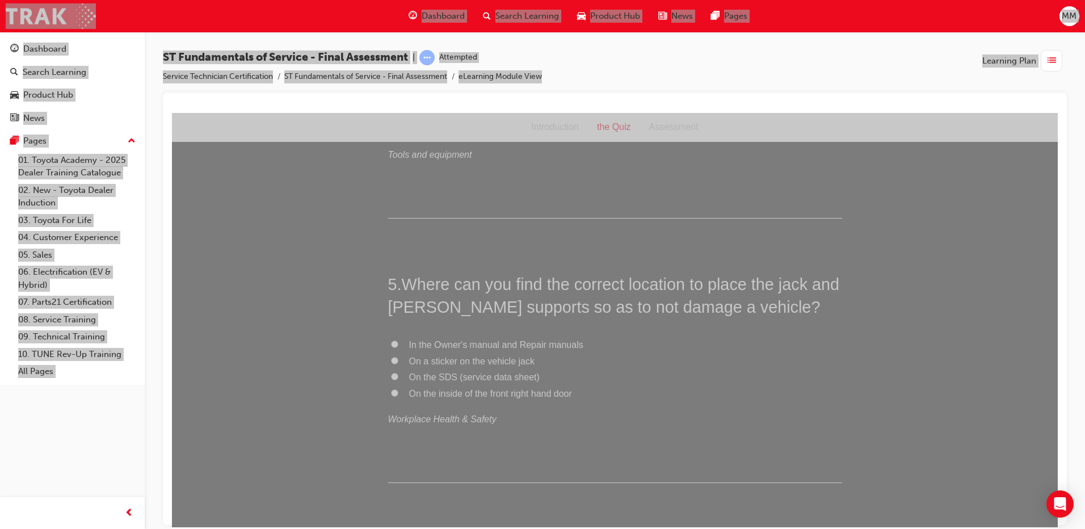
click at [391, 341] on input "In the Owner's manual and Repair manuals" at bounding box center [394, 343] width 7 height 7
radio input "true"
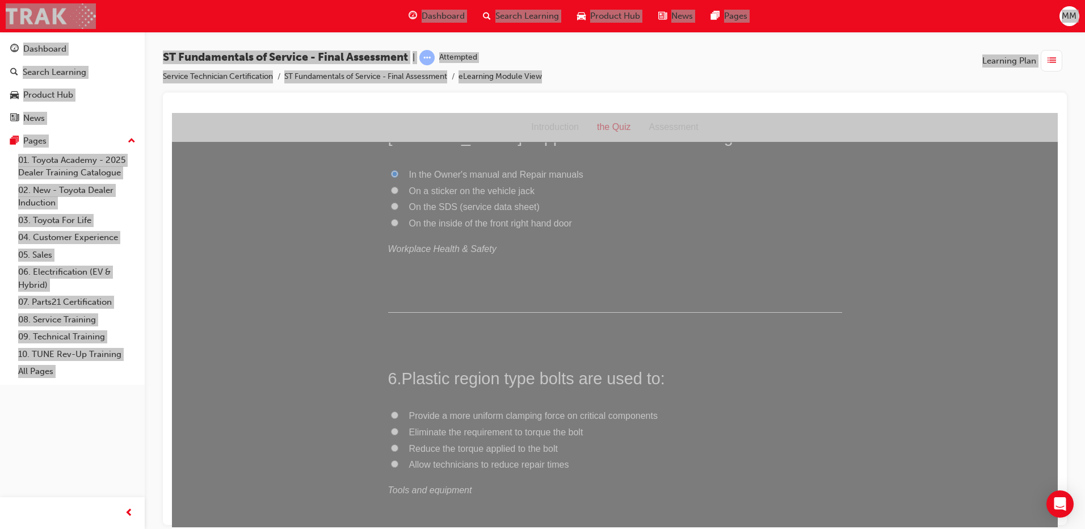
scroll to position [1305, 0]
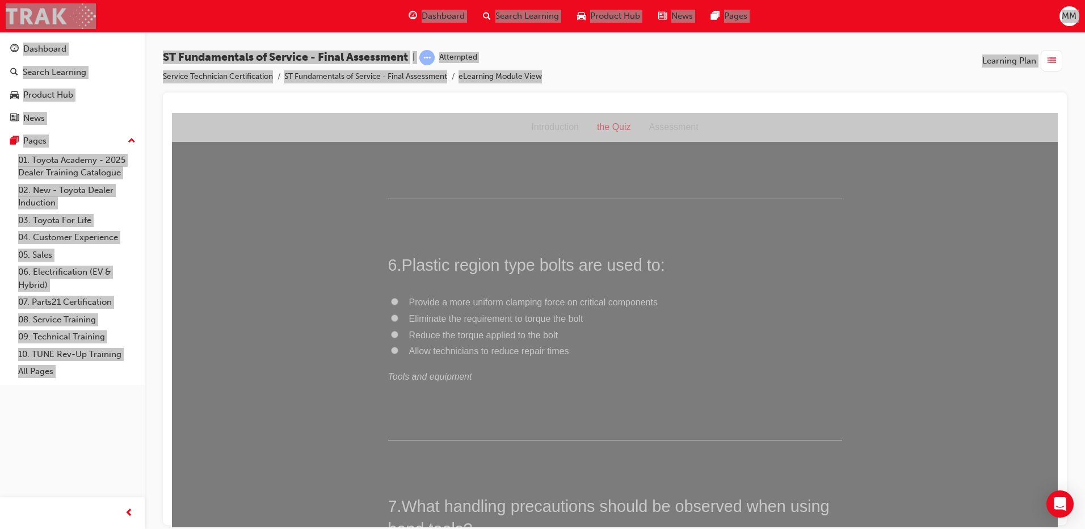
click at [391, 298] on input "Provide a more uniform clamping force on critical components" at bounding box center [394, 300] width 7 height 7
radio input "true"
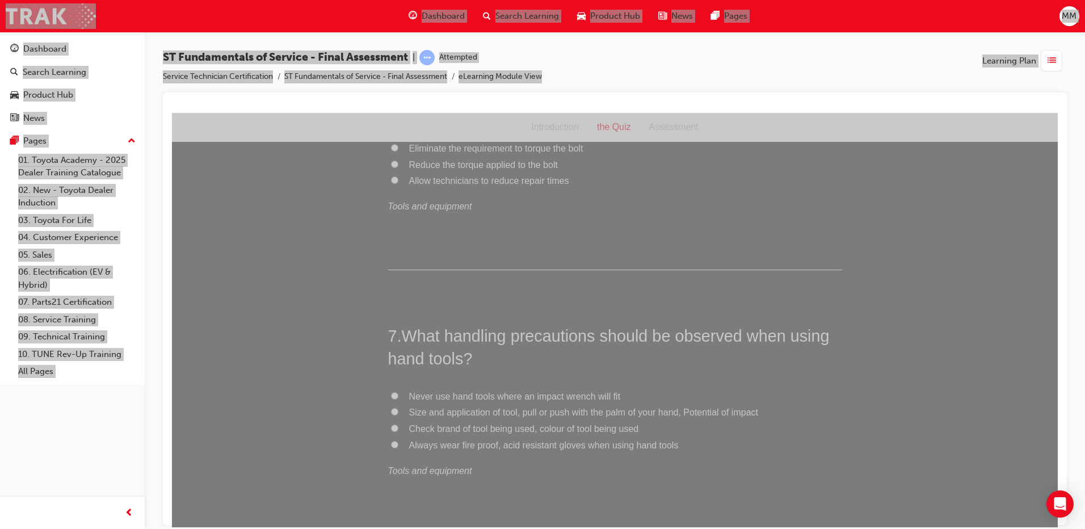
scroll to position [1531, 0]
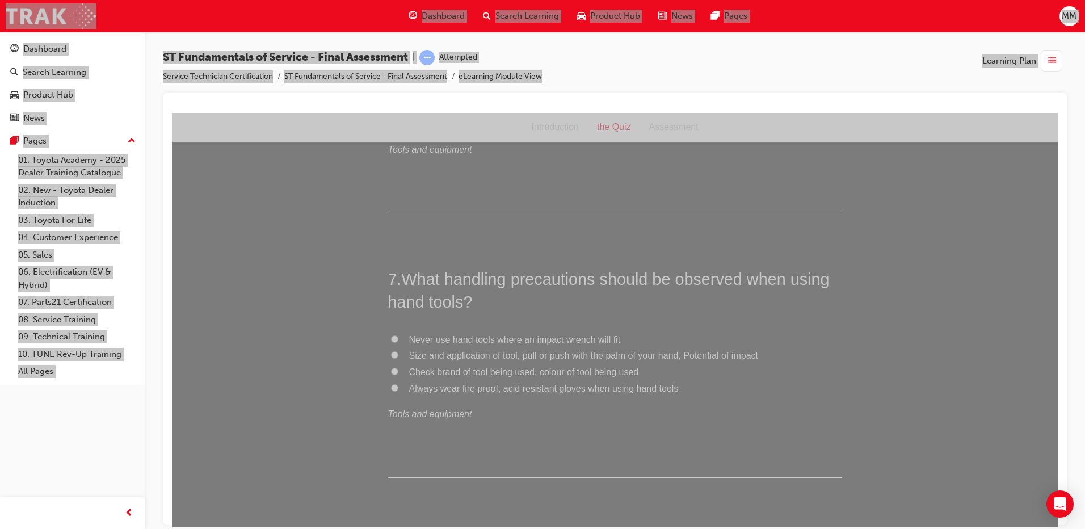
click at [391, 339] on input "Never use hand tools where an impact wrench will fit" at bounding box center [394, 338] width 7 height 7
radio input "true"
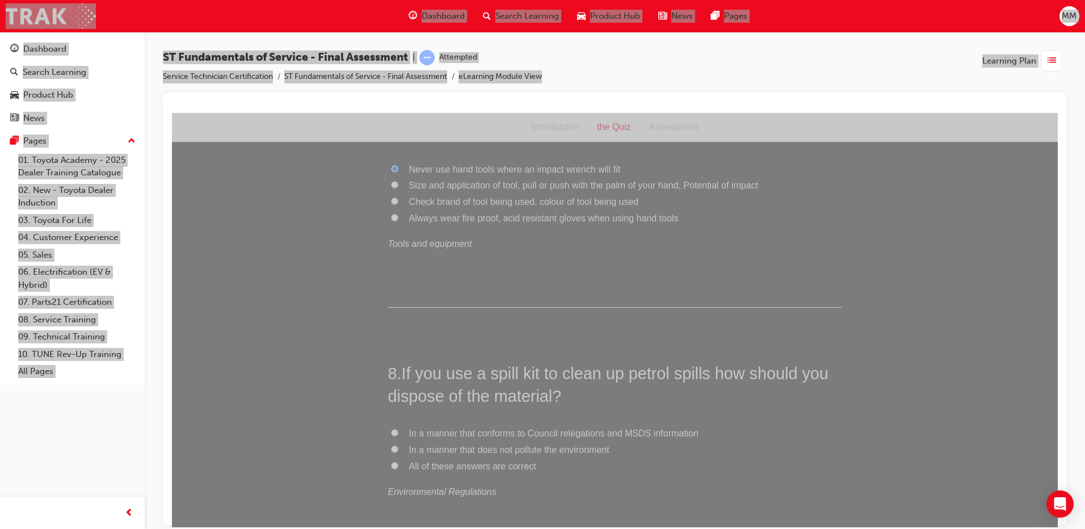
scroll to position [1758, 0]
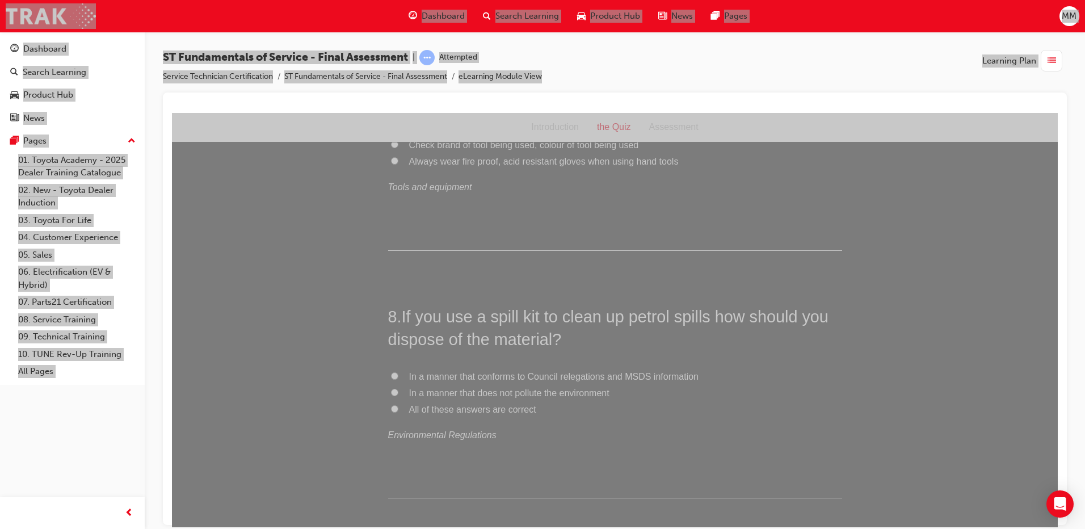
click at [389, 370] on label "In a manner that conforms to Council relegations and MSDS information" at bounding box center [615, 376] width 454 height 16
click at [391, 372] on input "In a manner that conforms to Council relegations and MSDS information" at bounding box center [394, 375] width 7 height 7
radio input "true"
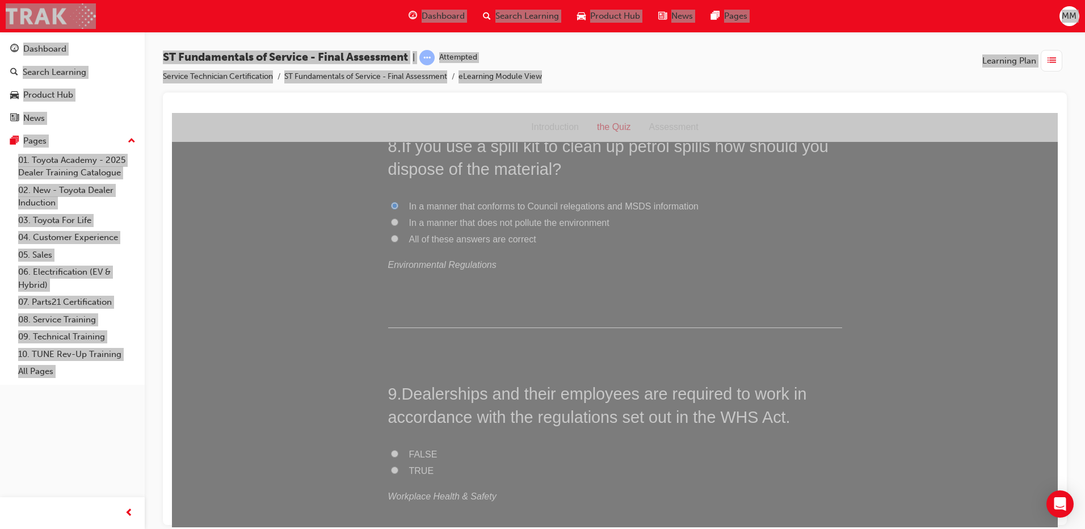
scroll to position [1985, 0]
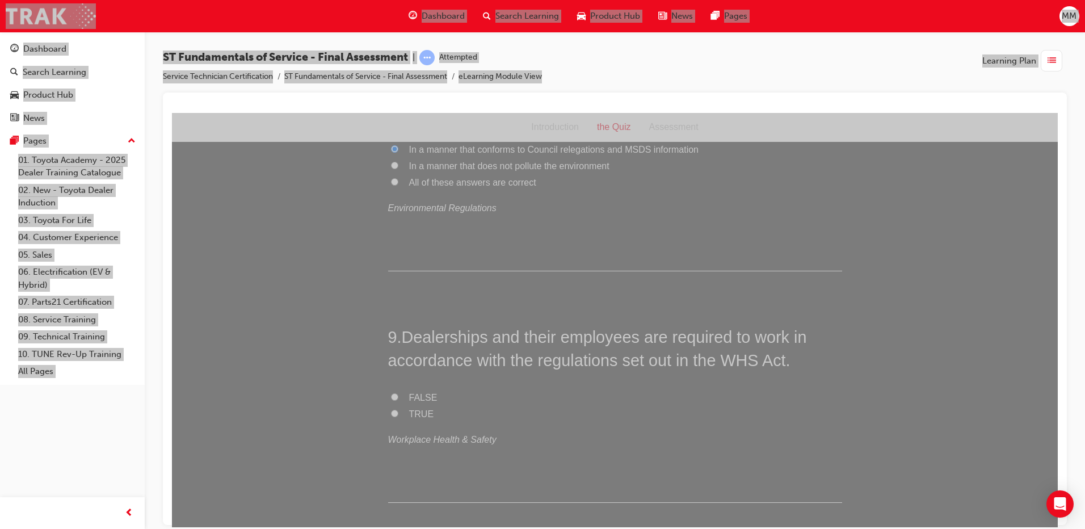
click at [388, 412] on label "TRUE" at bounding box center [615, 414] width 454 height 16
click at [391, 412] on input "TRUE" at bounding box center [394, 412] width 7 height 7
radio input "true"
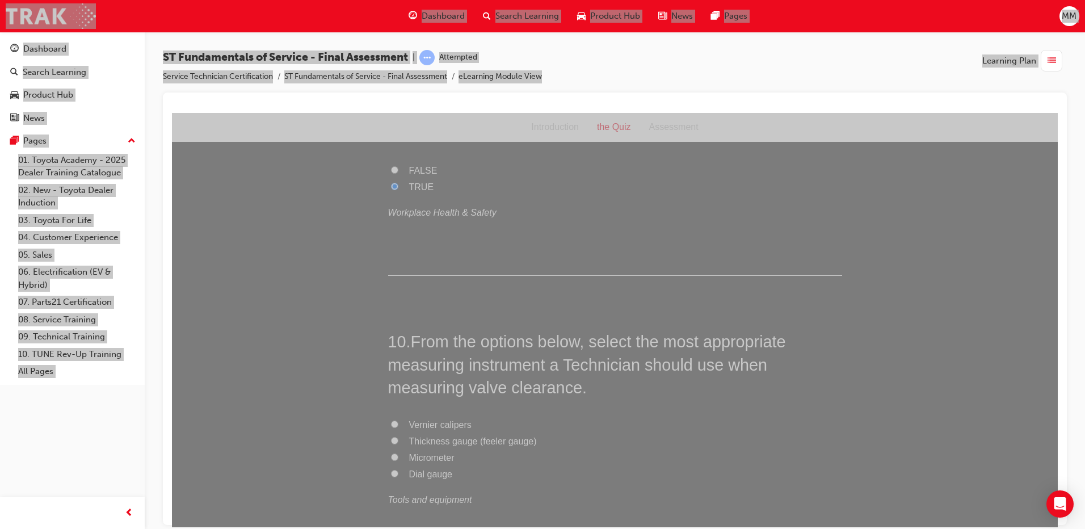
scroll to position [2269, 0]
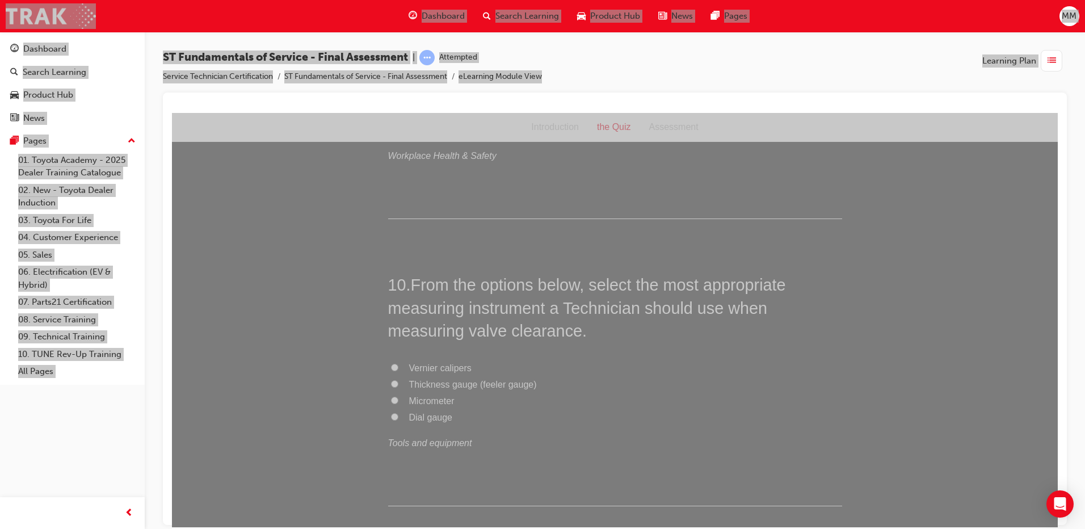
click at [391, 381] on input "Thickness gauge (feeler gauge)" at bounding box center [394, 382] width 7 height 7
radio input "true"
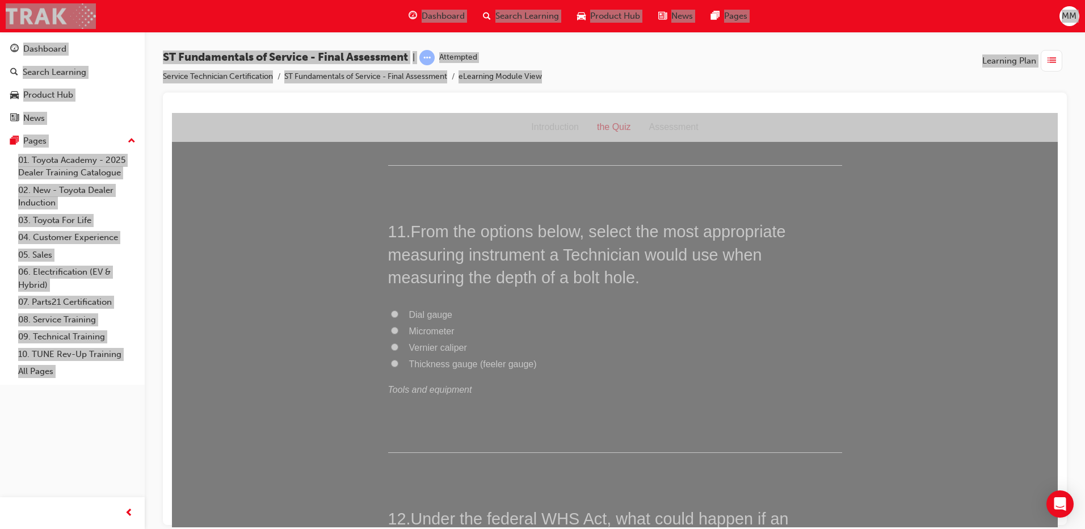
click at [391, 330] on input "Micrometer" at bounding box center [394, 329] width 7 height 7
radio input "true"
click at [391, 330] on input "Micrometer" at bounding box center [394, 329] width 7 height 7
click at [391, 348] on input "Vernier caliper" at bounding box center [394, 346] width 7 height 7
radio input "true"
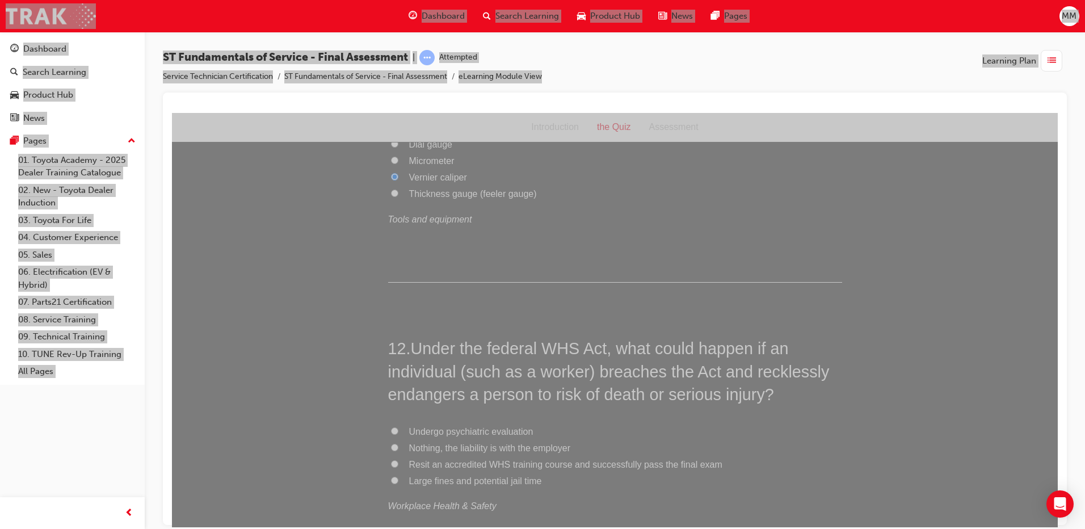
scroll to position [2836, 0]
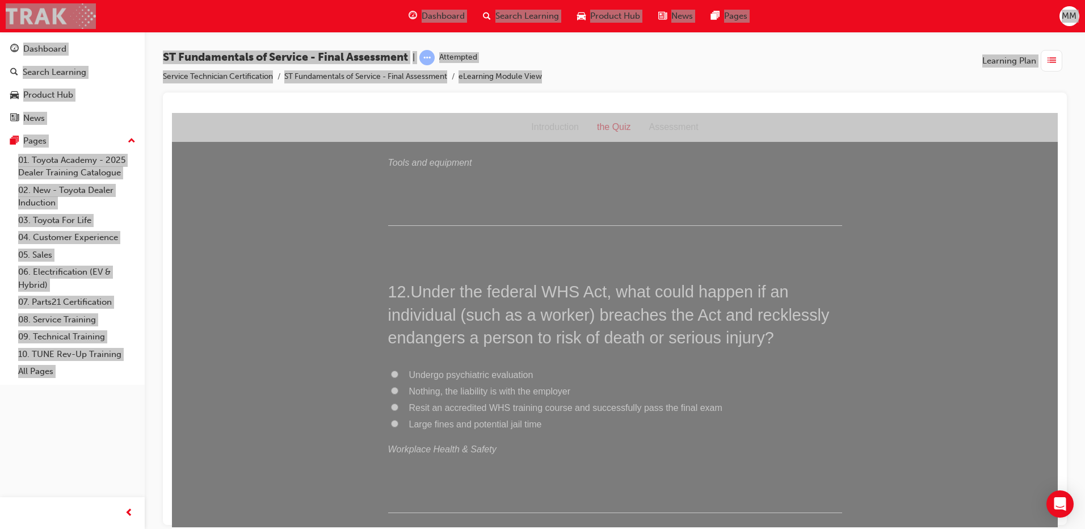
click at [391, 421] on input "Large fines and potential jail time" at bounding box center [394, 422] width 7 height 7
radio input "true"
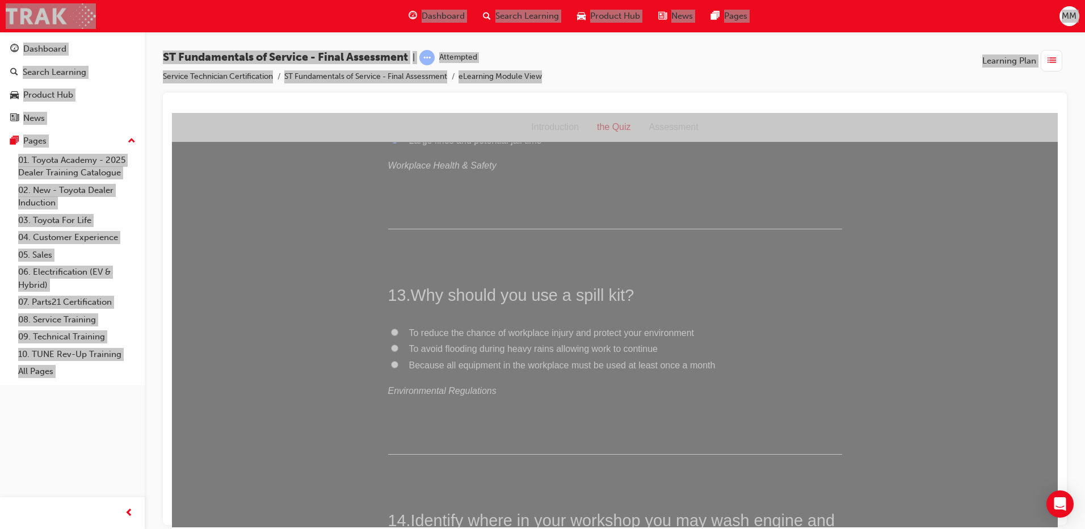
scroll to position [3176, 0]
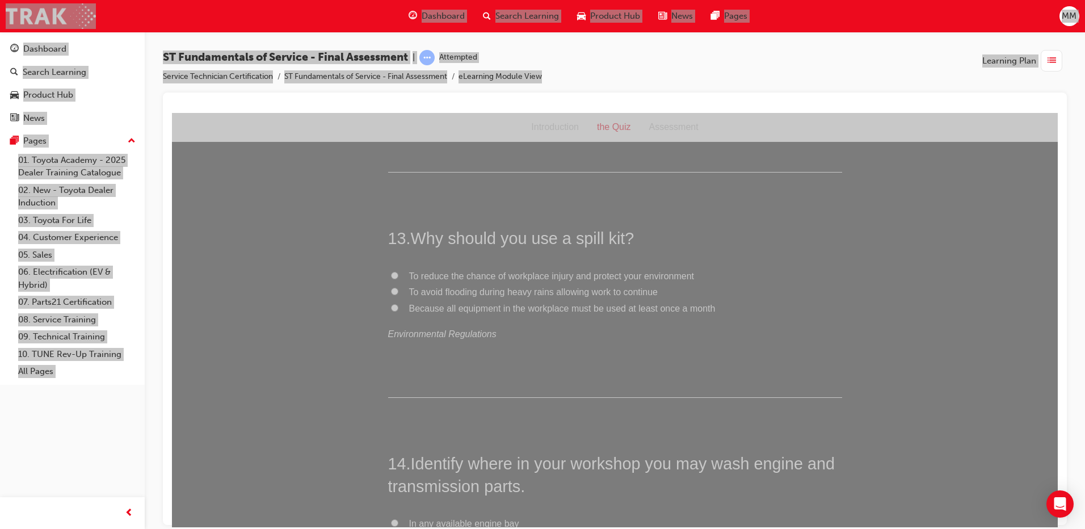
click at [391, 308] on input "Because all equipment in the workplace must be used at least once a month" at bounding box center [394, 306] width 7 height 7
radio input "true"
click at [391, 271] on input "To reduce the chance of workplace injury and protect your environment" at bounding box center [394, 274] width 7 height 7
radio input "true"
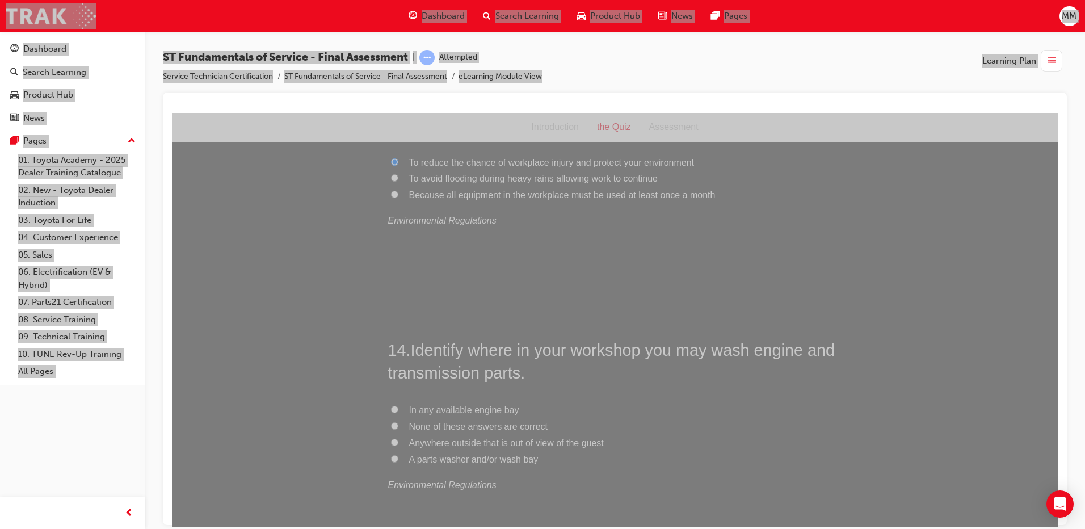
scroll to position [3347, 0]
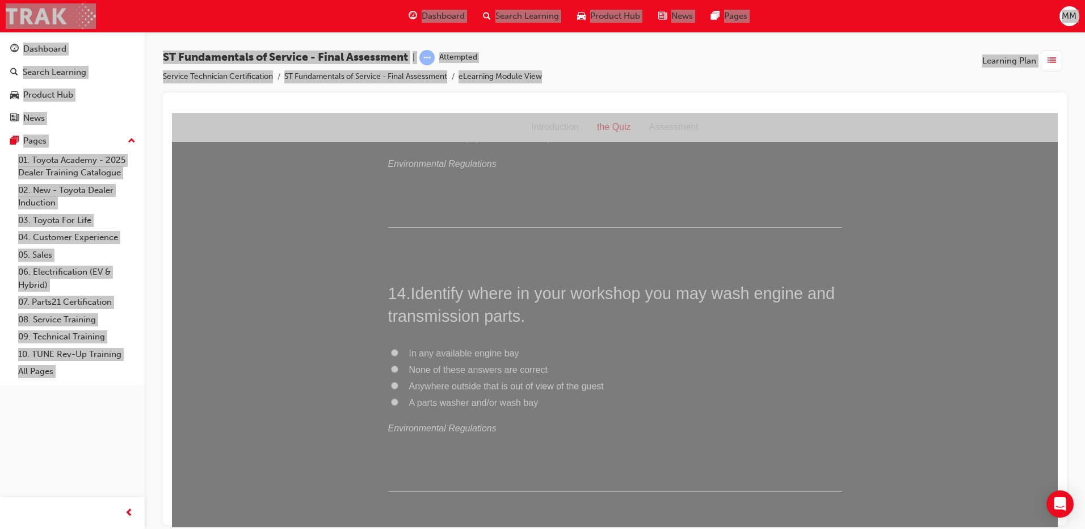
click at [391, 399] on input "A parts washer and/or wash bay" at bounding box center [394, 401] width 7 height 7
radio input "true"
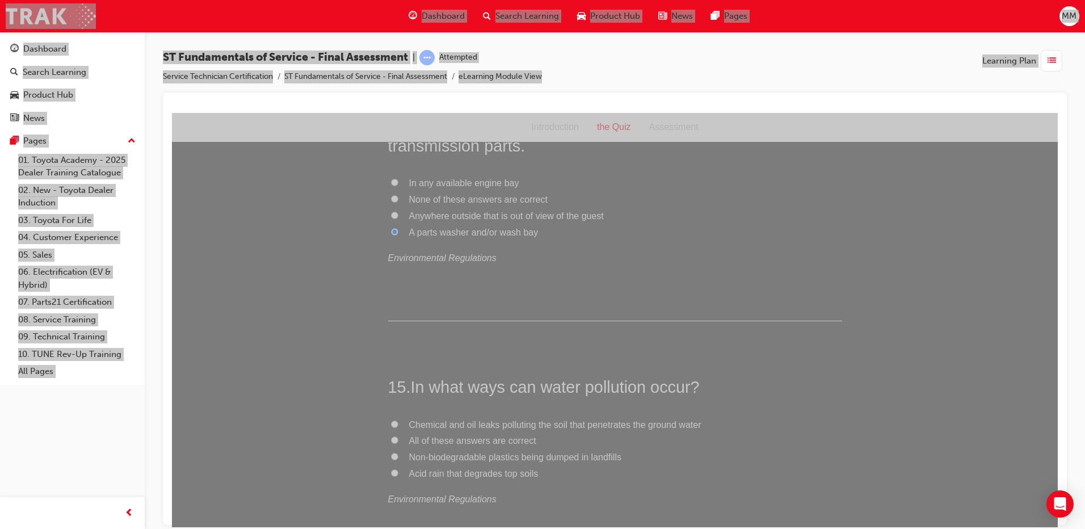
scroll to position [3573, 0]
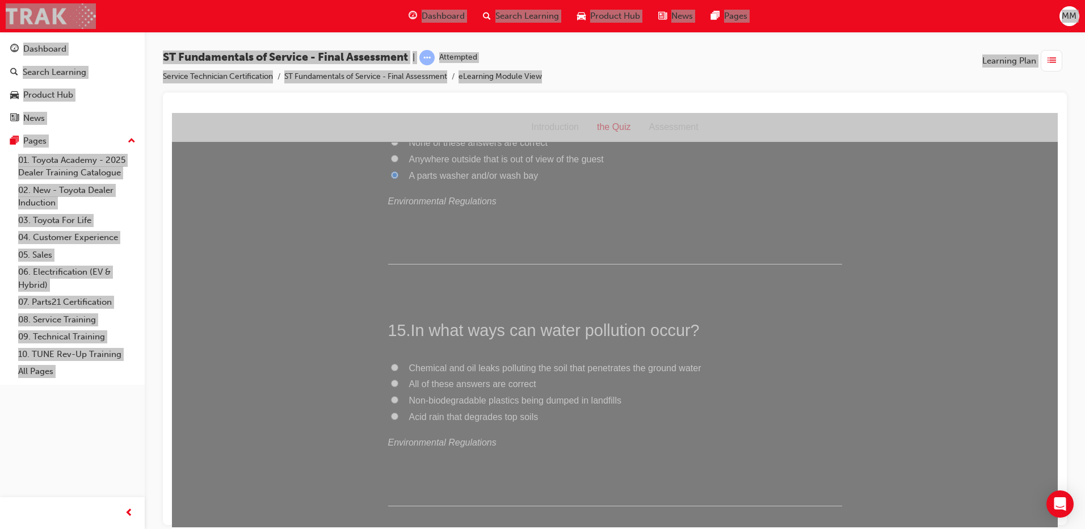
click at [391, 414] on input "Acid rain that degrades top soils" at bounding box center [394, 415] width 7 height 7
radio input "true"
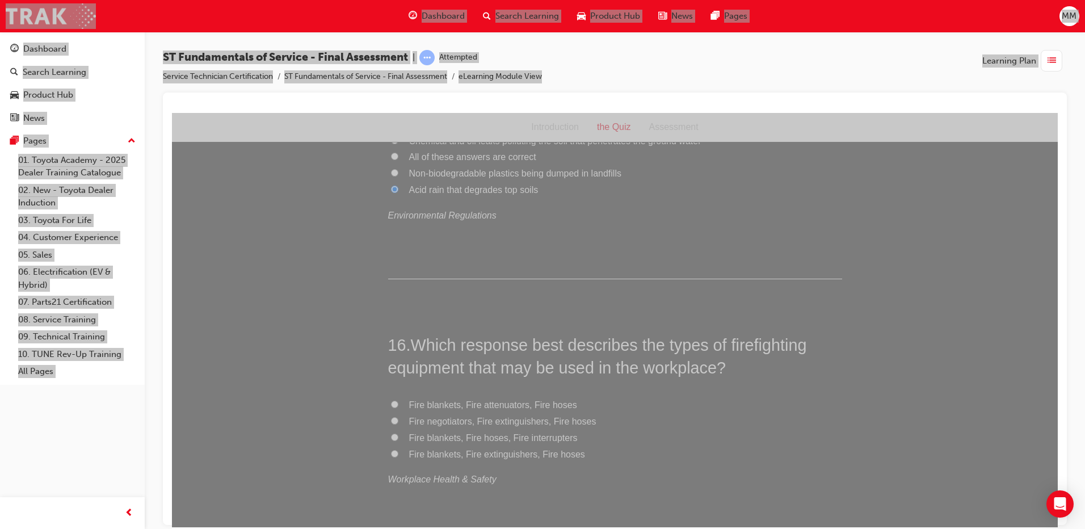
scroll to position [3857, 0]
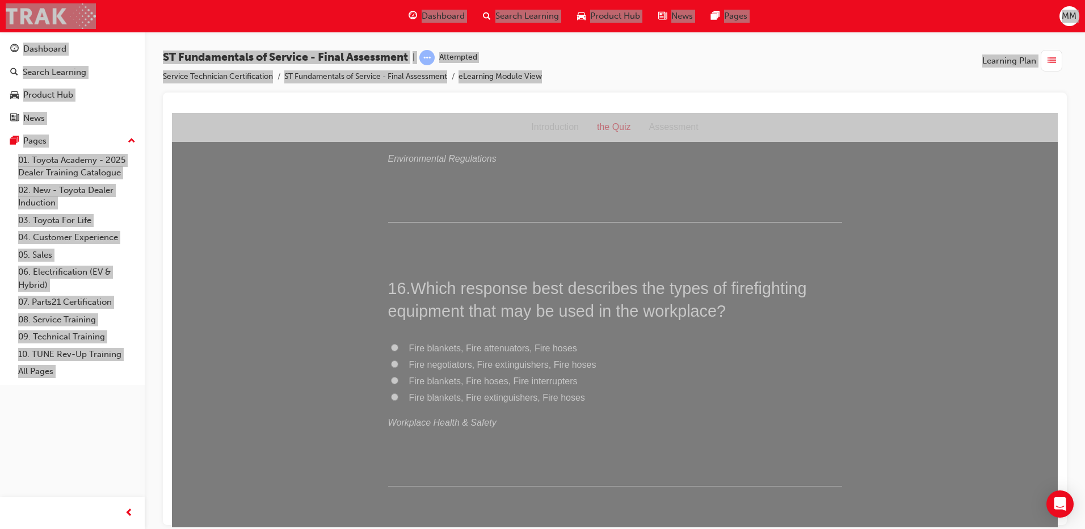
click at [391, 395] on input "Fire blankets, Fire extinguishers, Fire hoses" at bounding box center [394, 396] width 7 height 7
radio input "true"
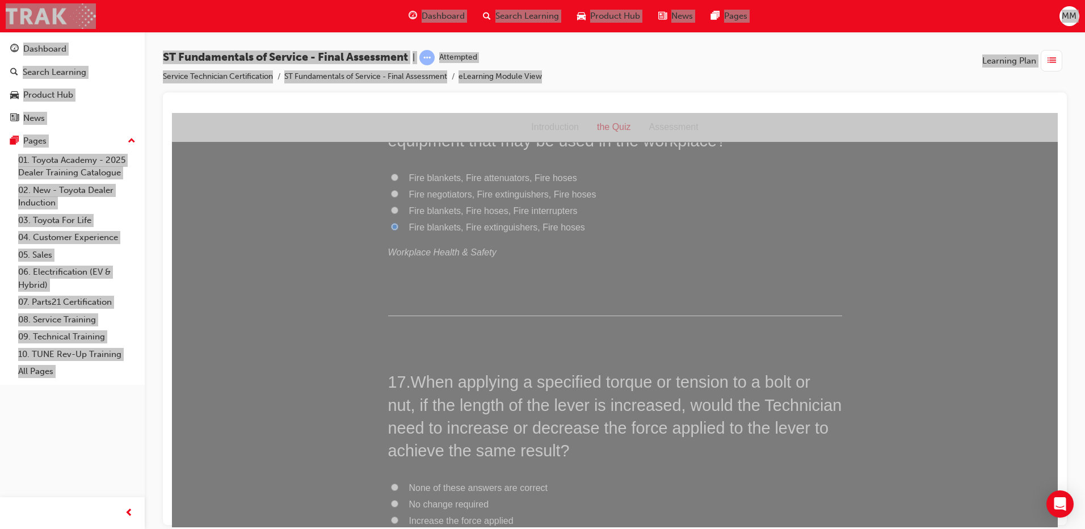
scroll to position [4141, 0]
